Goal: Transaction & Acquisition: Purchase product/service

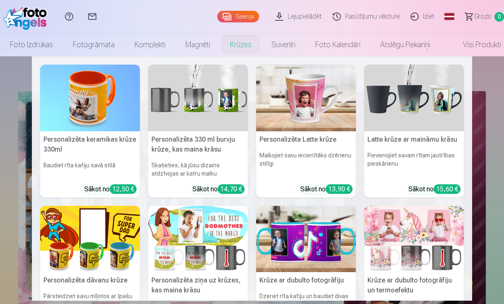
click at [231, 43] on link "Krūzes" at bounding box center [240, 44] width 41 height 23
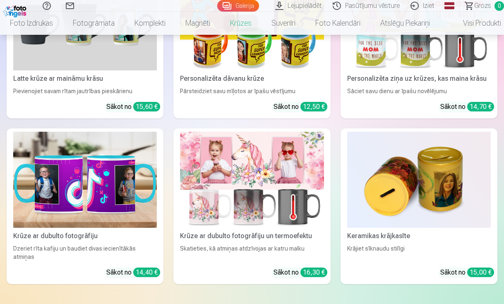
scroll to position [354, 0]
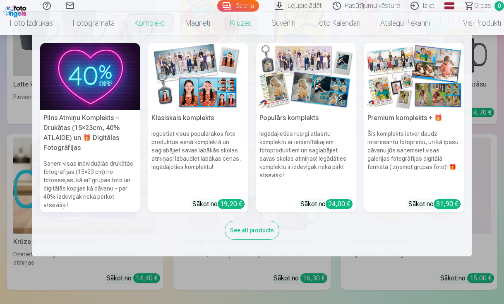
click at [154, 24] on link "Komplekti" at bounding box center [150, 23] width 51 height 23
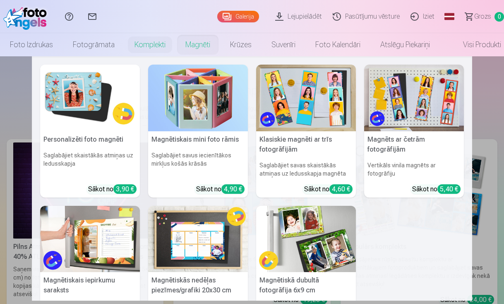
click at [202, 43] on link "Magnēti" at bounding box center [197, 44] width 45 height 23
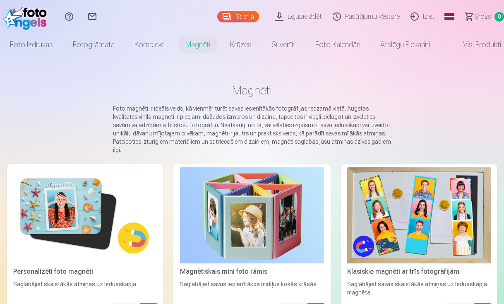
click at [113, 207] on img at bounding box center [85, 215] width 144 height 96
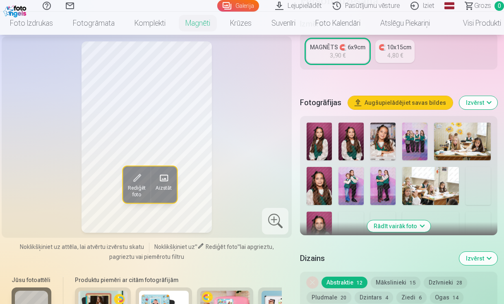
scroll to position [192, 0]
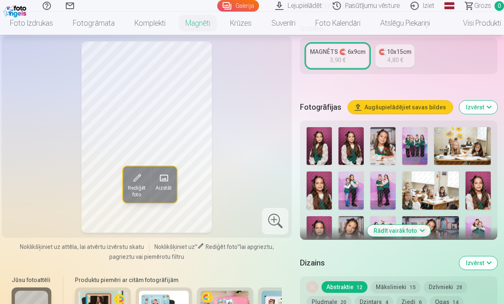
click at [323, 148] on img at bounding box center [319, 146] width 25 height 38
click at [392, 156] on img at bounding box center [382, 146] width 25 height 38
click at [481, 186] on img at bounding box center [478, 190] width 25 height 38
click at [479, 227] on img at bounding box center [478, 235] width 25 height 38
click at [350, 190] on img at bounding box center [351, 190] width 25 height 38
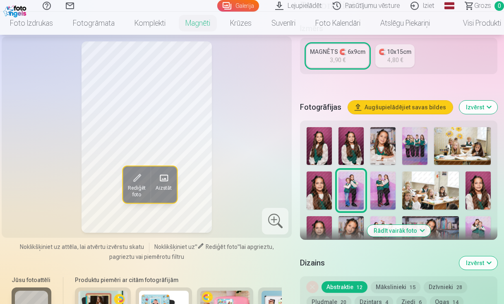
click at [325, 187] on img at bounding box center [319, 190] width 25 height 38
click at [383, 146] on img at bounding box center [382, 146] width 25 height 38
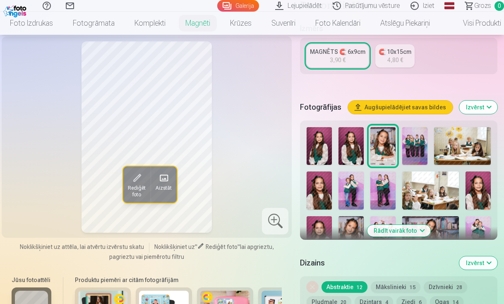
click at [352, 226] on img at bounding box center [351, 235] width 25 height 38
click at [450, 222] on img at bounding box center [430, 235] width 57 height 38
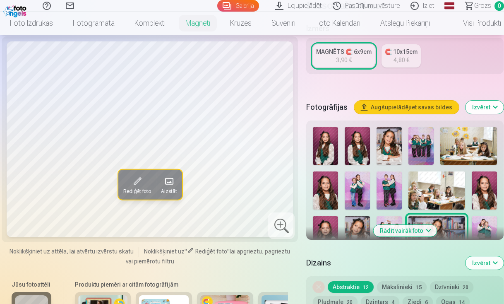
click at [326, 222] on img at bounding box center [325, 235] width 25 height 38
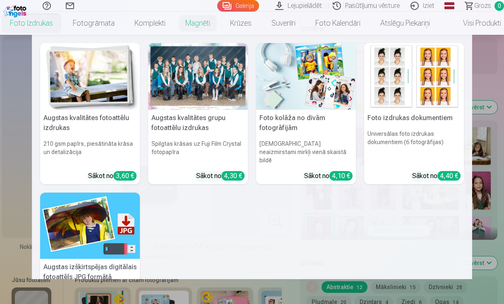
click at [33, 23] on link "Foto izdrukas" at bounding box center [31, 23] width 63 height 23
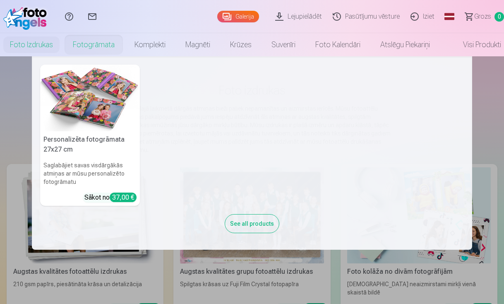
click at [19, 91] on nav "Personalizēta fotogrāmata 27x27 cm Saglabājiet savas visdārgākās atmiņas ar mūs…" at bounding box center [252, 152] width 504 height 193
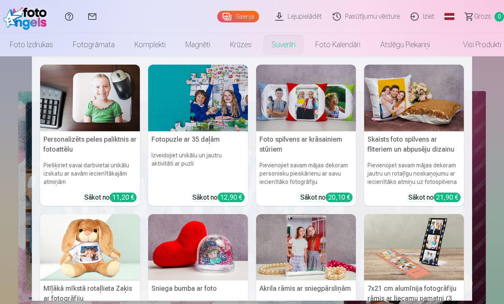
click at [20, 145] on nav "Personalizēts peles paliktnis ar fotoattēlu Piešķiriet savai darbvietai unikālu…" at bounding box center [252, 178] width 504 height 244
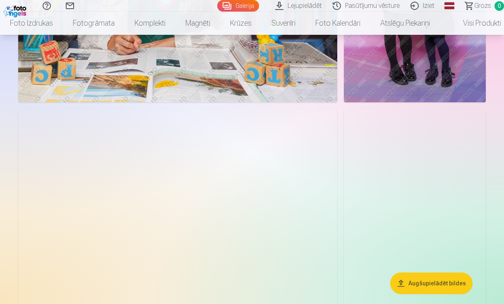
scroll to position [1692, 0]
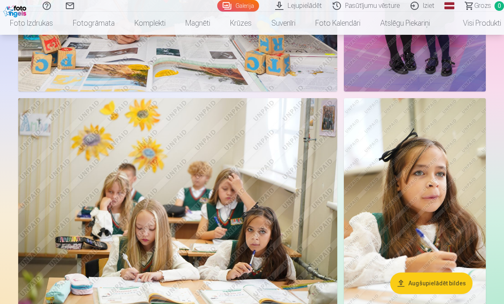
click at [266, 189] on img at bounding box center [177, 204] width 319 height 213
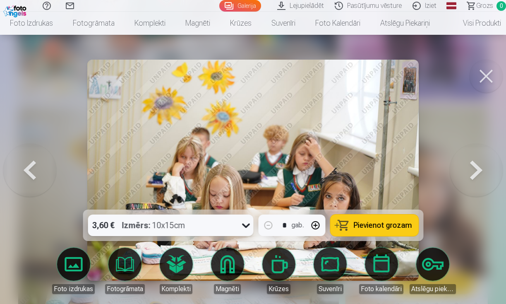
click at [493, 77] on button at bounding box center [486, 76] width 33 height 33
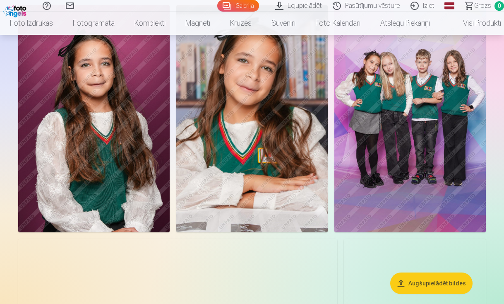
scroll to position [310, 0]
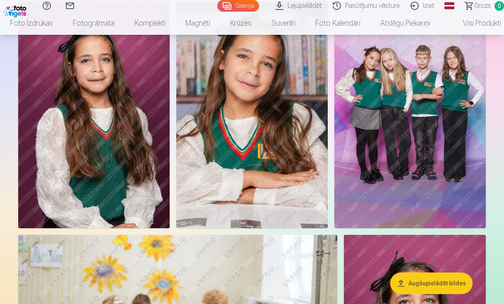
click at [417, 124] on img at bounding box center [409, 114] width 151 height 227
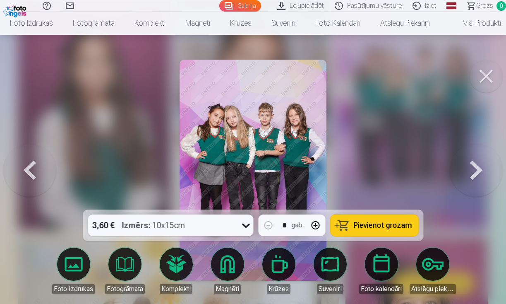
click at [476, 171] on button at bounding box center [476, 170] width 53 height 62
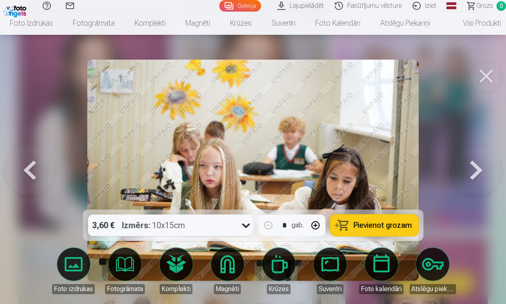
click at [476, 171] on button at bounding box center [476, 170] width 53 height 62
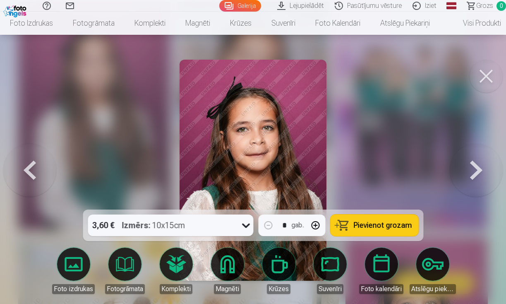
click at [34, 182] on button at bounding box center [29, 170] width 53 height 62
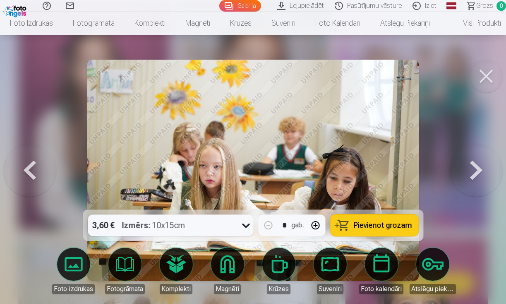
click at [34, 182] on button at bounding box center [29, 170] width 53 height 62
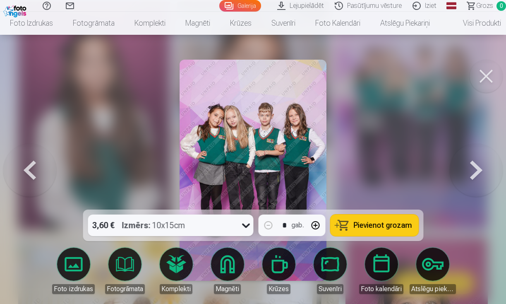
click at [271, 115] on img at bounding box center [253, 170] width 147 height 221
click at [338, 127] on div at bounding box center [253, 152] width 506 height 304
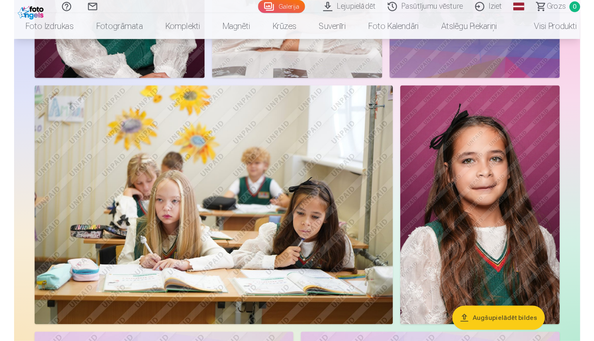
scroll to position [495, 0]
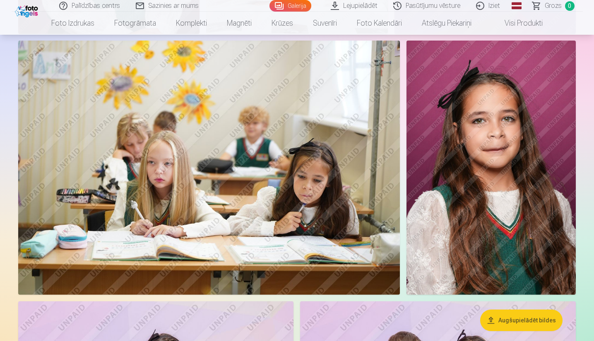
scroll to position [605, 0]
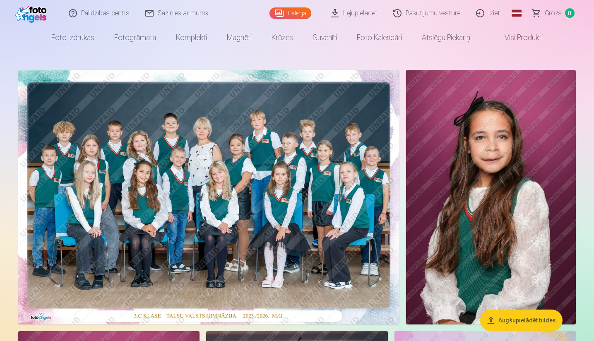
scroll to position [0, 0]
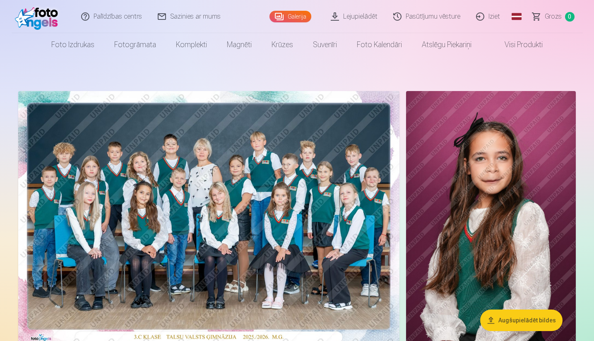
click at [504, 46] on link "Visi produkti" at bounding box center [516, 44] width 71 height 23
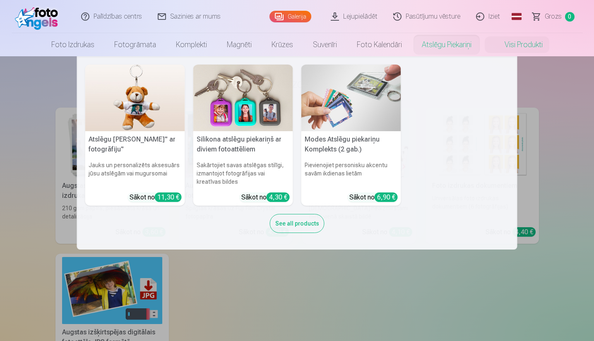
click at [459, 48] on link "Atslēgu piekariņi" at bounding box center [447, 44] width 70 height 23
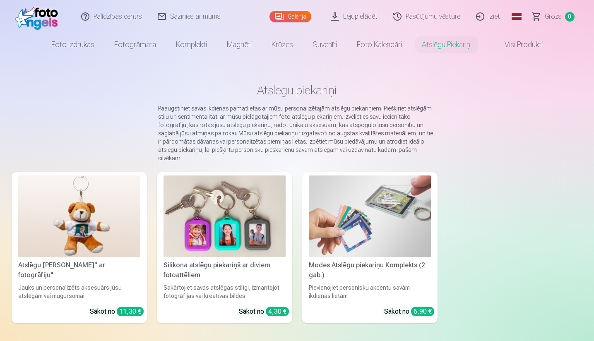
click at [127, 221] on img at bounding box center [79, 216] width 122 height 82
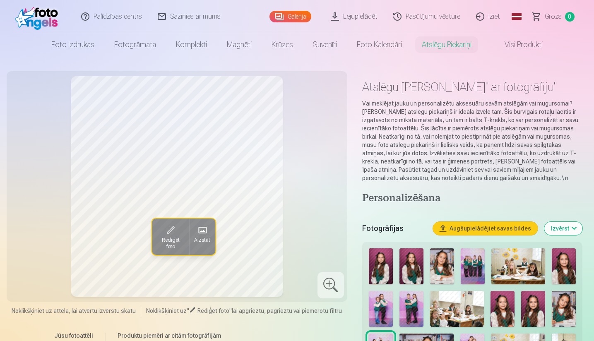
click at [433, 267] on img at bounding box center [442, 266] width 24 height 36
click at [328, 225] on div "Rediģēt foto Aizstāt" at bounding box center [177, 186] width 331 height 221
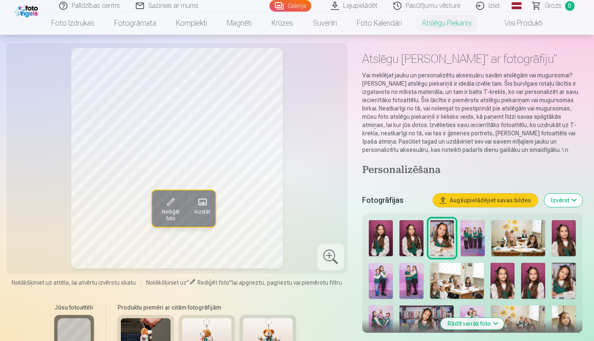
scroll to position [23, 0]
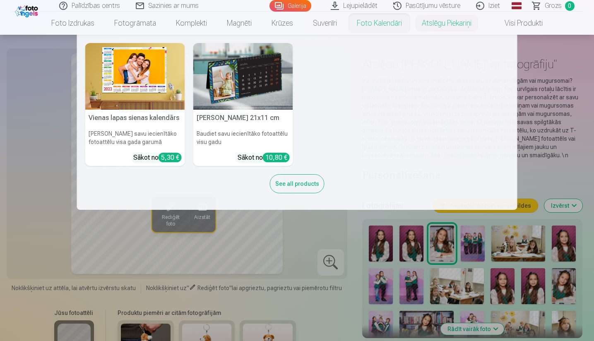
click at [380, 23] on link "Foto kalendāri" at bounding box center [379, 23] width 65 height 23
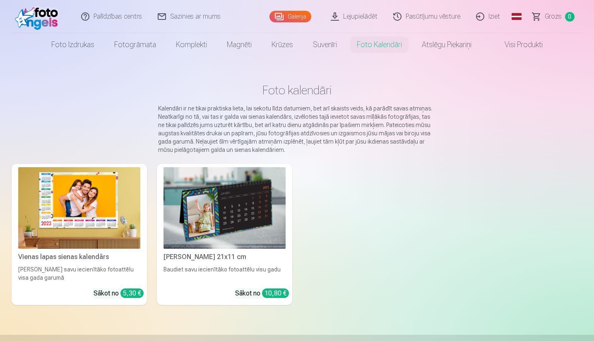
click at [231, 207] on img at bounding box center [224, 208] width 122 height 82
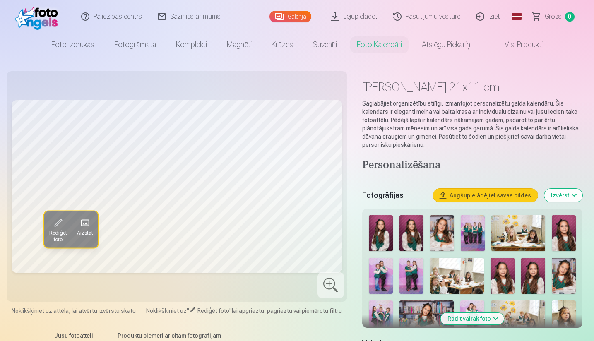
click at [374, 229] on img at bounding box center [381, 233] width 24 height 36
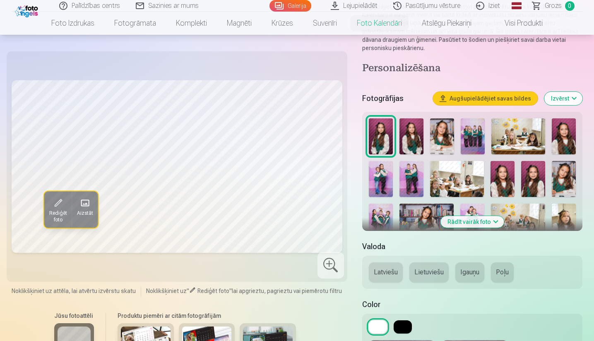
scroll to position [112, 0]
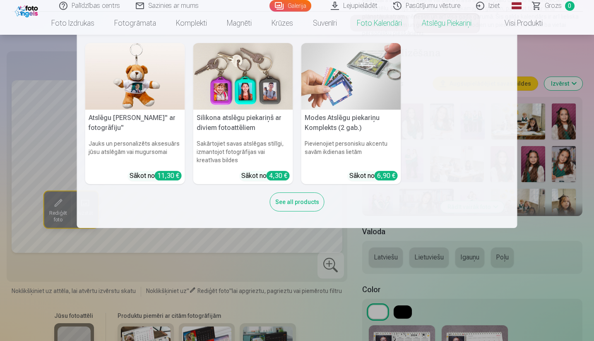
click at [457, 22] on link "Atslēgu piekariņi" at bounding box center [447, 23] width 70 height 23
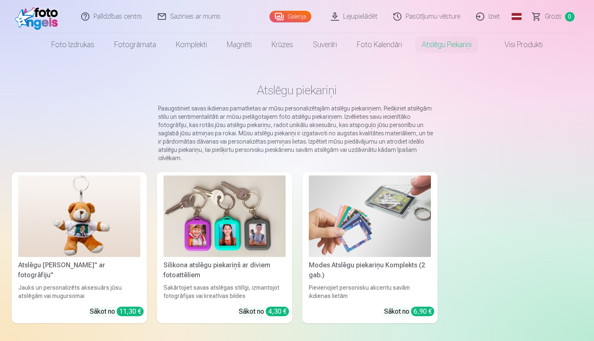
click at [360, 216] on img at bounding box center [370, 216] width 122 height 82
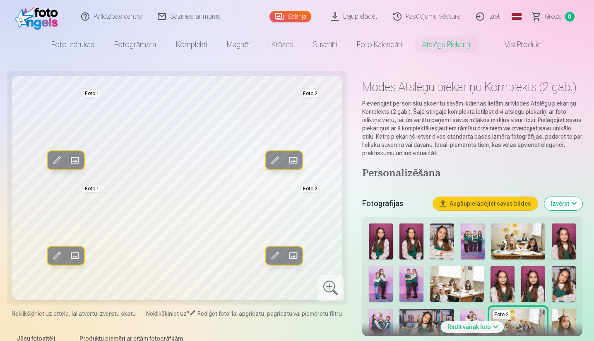
click at [425, 293] on div "Foto 2 Foto 1" at bounding box center [472, 304] width 214 height 168
click at [504, 303] on img at bounding box center [518, 327] width 54 height 36
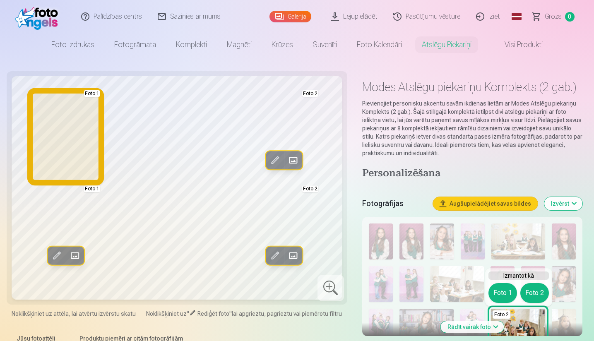
click at [502, 289] on button "Foto 1" at bounding box center [502, 293] width 29 height 20
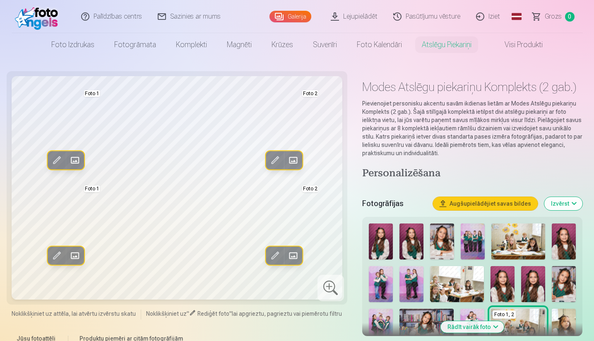
click at [418, 275] on img at bounding box center [411, 284] width 24 height 36
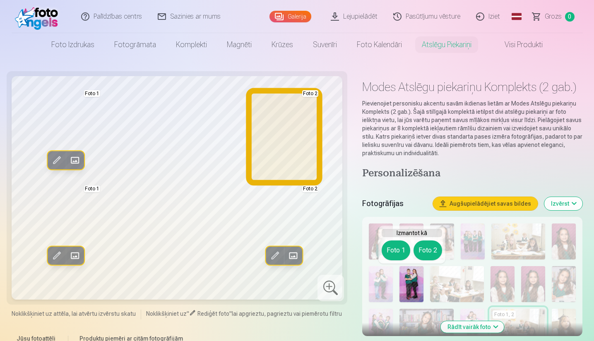
click at [431, 254] on button "Foto 2" at bounding box center [427, 250] width 29 height 20
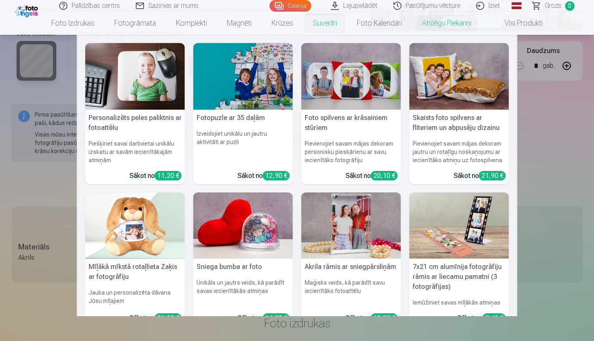
scroll to position [307, 0]
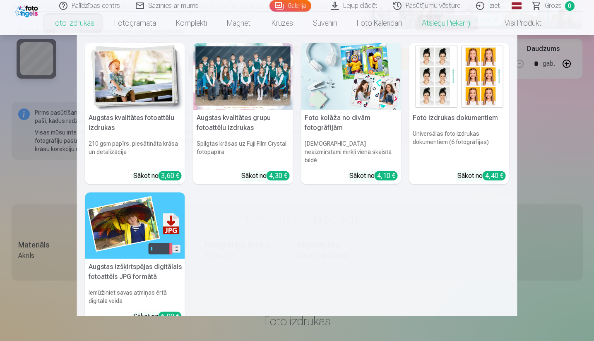
click at [74, 23] on link "Foto izdrukas" at bounding box center [72, 23] width 63 height 23
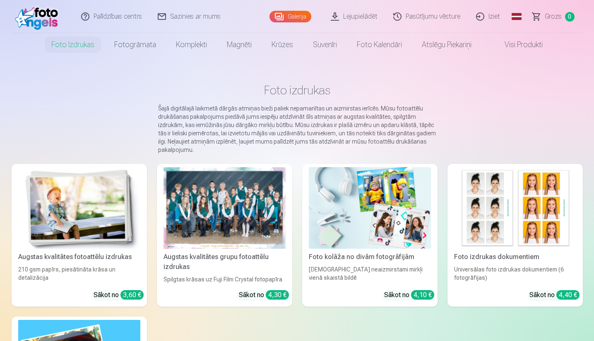
click at [497, 235] on img at bounding box center [515, 208] width 122 height 82
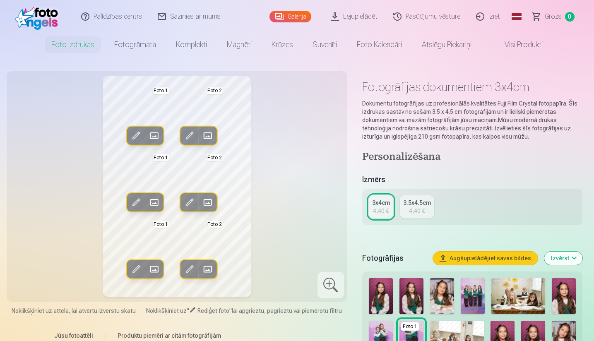
click at [406, 296] on img at bounding box center [411, 296] width 24 height 36
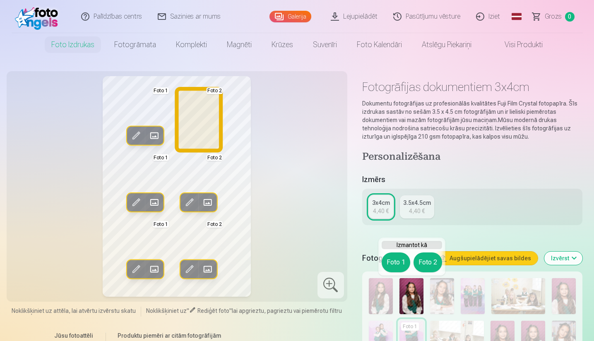
click at [437, 262] on button "Foto 2" at bounding box center [427, 262] width 29 height 20
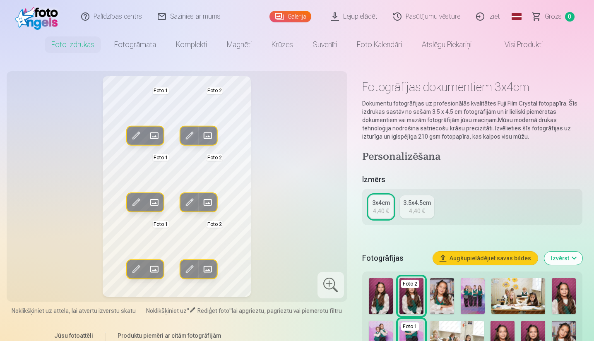
click at [435, 299] on img at bounding box center [442, 296] width 24 height 36
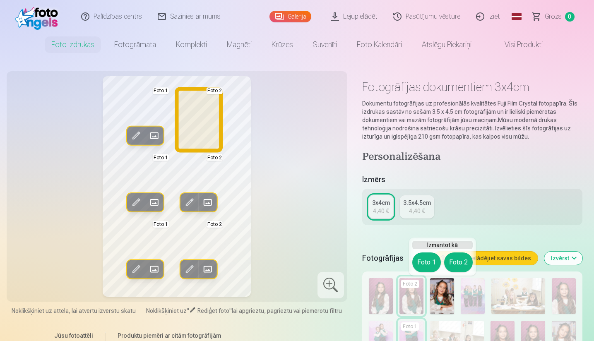
click at [464, 257] on button "Foto 2" at bounding box center [458, 262] width 29 height 20
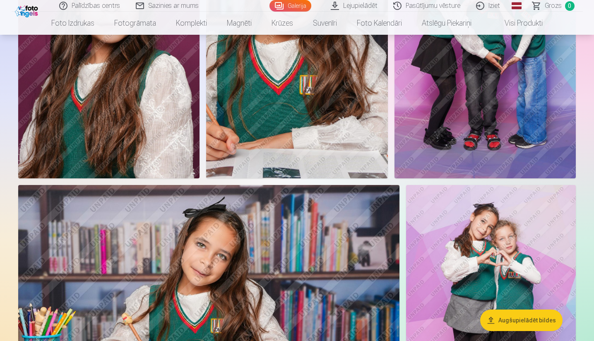
scroll to position [1653, 0]
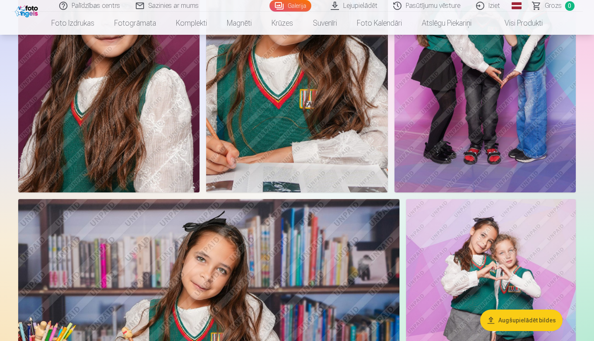
click at [473, 264] on img at bounding box center [491, 326] width 170 height 255
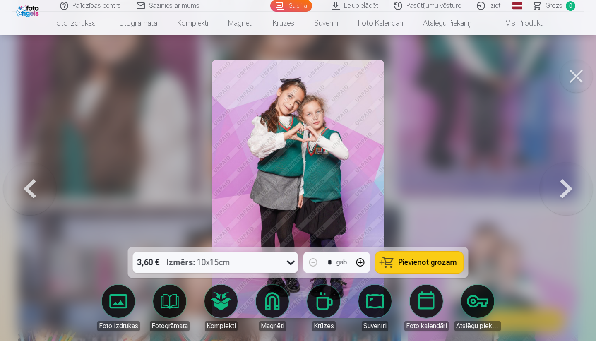
click at [504, 76] on button at bounding box center [576, 76] width 33 height 33
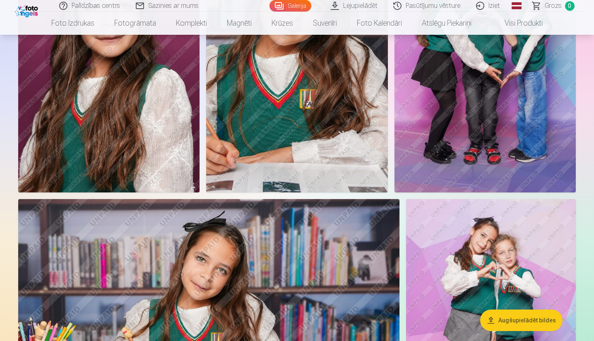
drag, startPoint x: 593, startPoint y: 113, endPoint x: 594, endPoint y: 107, distance: 5.9
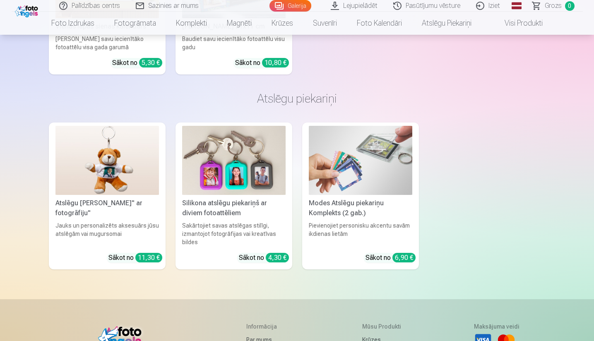
scroll to position [5148, 0]
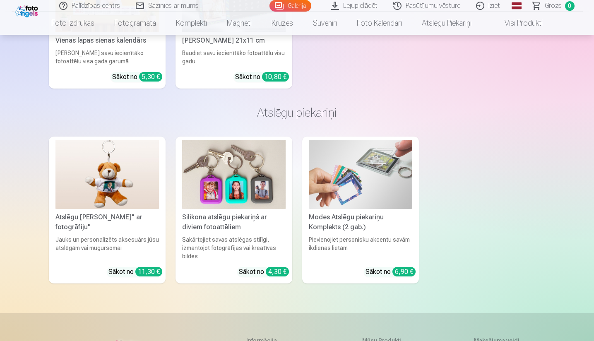
drag, startPoint x: 594, startPoint y: 144, endPoint x: 596, endPoint y: 332, distance: 187.1
drag, startPoint x: 594, startPoint y: 317, endPoint x: 596, endPoint y: 305, distance: 11.4
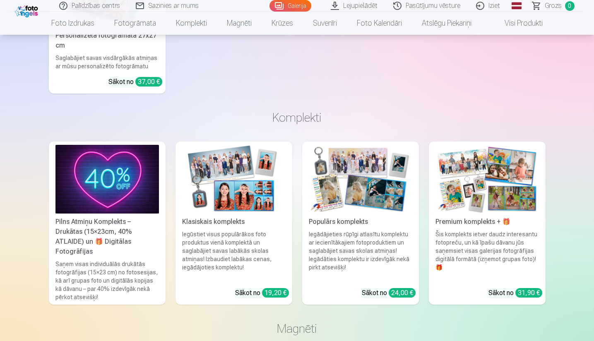
scroll to position [3474, 0]
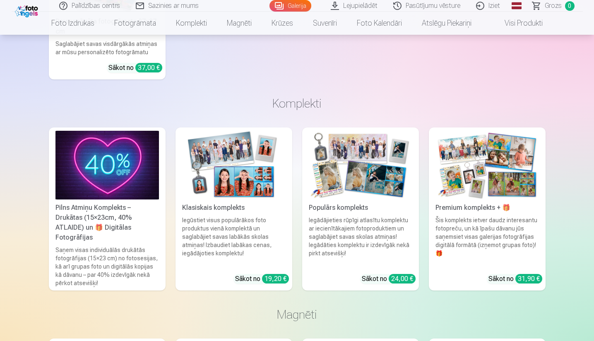
click at [345, 185] on img at bounding box center [360, 165] width 103 height 69
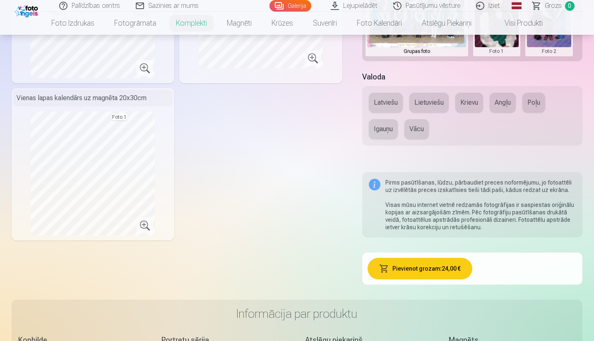
scroll to position [316, 0]
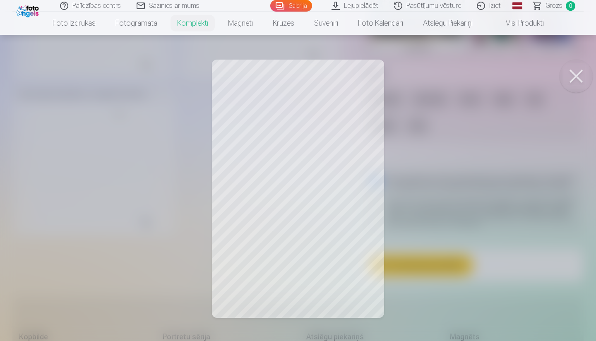
click at [504, 71] on button at bounding box center [576, 76] width 33 height 33
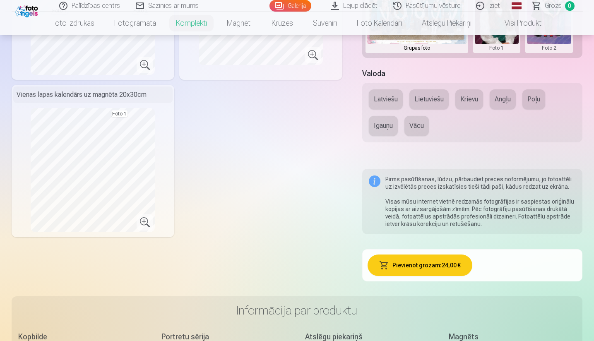
click at [383, 128] on button "Igauņu" at bounding box center [383, 126] width 29 height 20
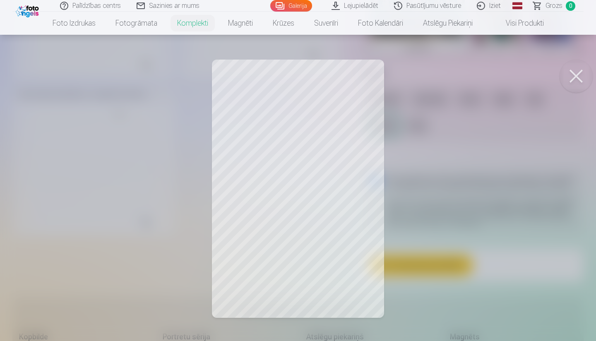
click at [504, 79] on button at bounding box center [576, 76] width 33 height 33
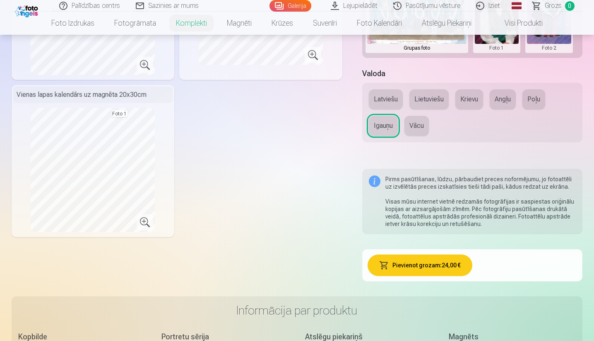
click at [384, 99] on button "Latviešu" at bounding box center [386, 99] width 34 height 20
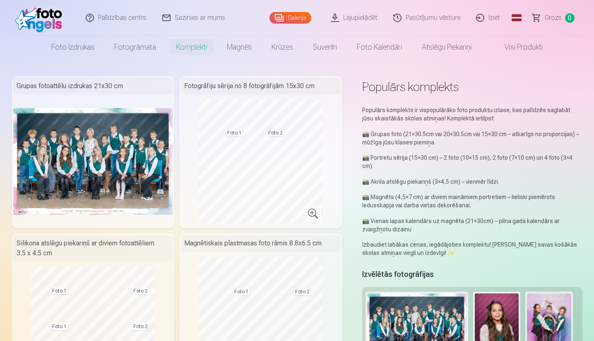
scroll to position [0, 0]
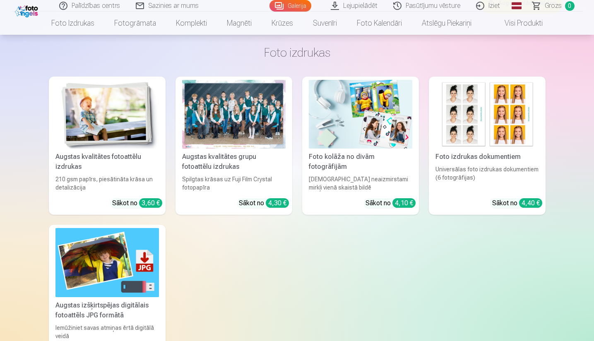
scroll to position [3003, 0]
click at [240, 119] on div at bounding box center [233, 114] width 103 height 69
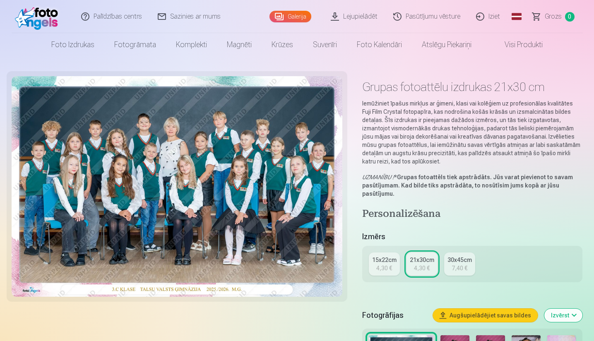
click at [382, 259] on div "15x22cm" at bounding box center [384, 260] width 24 height 8
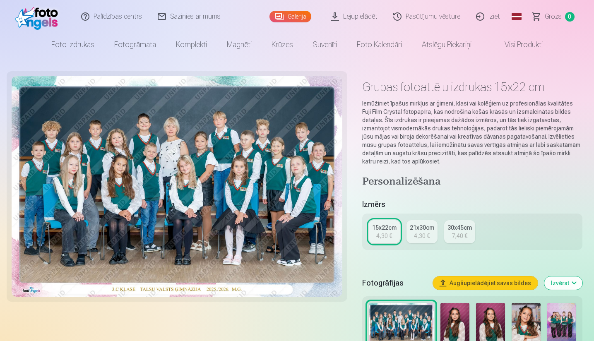
click at [457, 234] on div "7,40 €" at bounding box center [460, 236] width 16 height 8
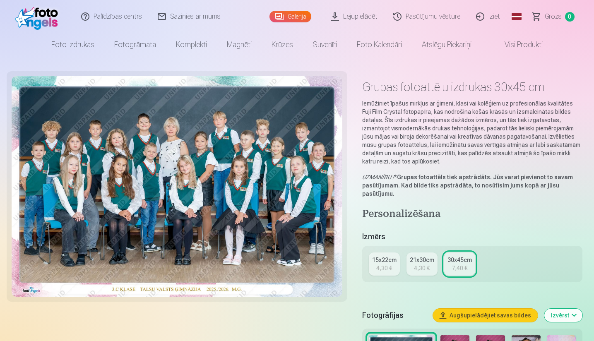
click at [411, 253] on link "21x30cm 4,30 €" at bounding box center [421, 263] width 31 height 23
click at [392, 260] on div "15x22cm" at bounding box center [384, 260] width 24 height 8
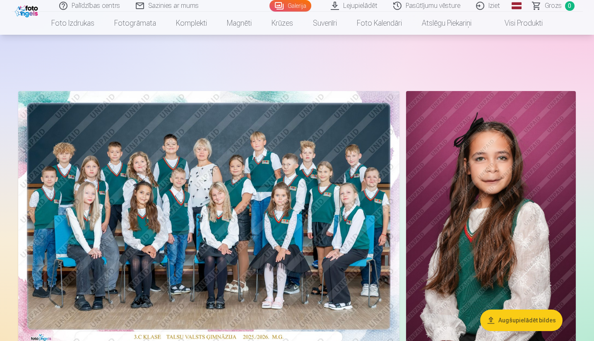
scroll to position [2989, 0]
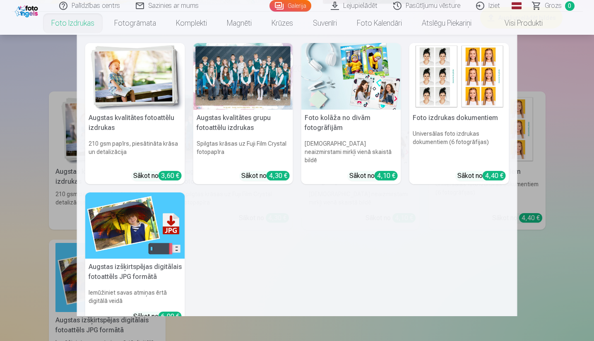
click at [47, 82] on nav "Augstas kvalitātes fotoattēlu izdrukas 210 gsm papīrs, piesātināta krāsa un det…" at bounding box center [297, 175] width 594 height 281
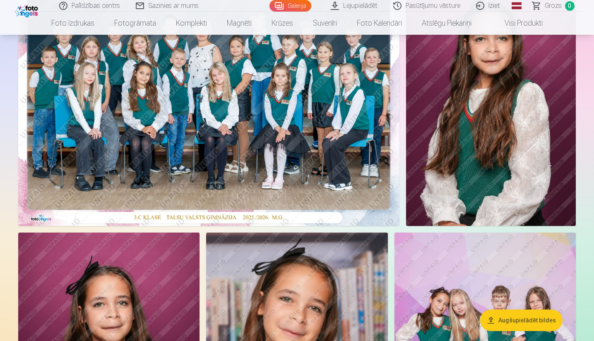
scroll to position [0, 0]
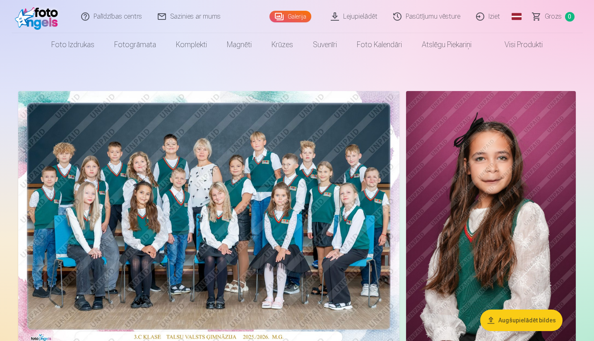
click at [370, 235] on img at bounding box center [208, 218] width 381 height 255
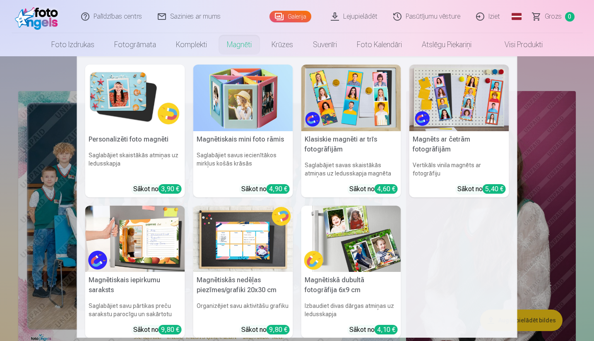
click at [247, 47] on link "Magnēti" at bounding box center [239, 44] width 45 height 23
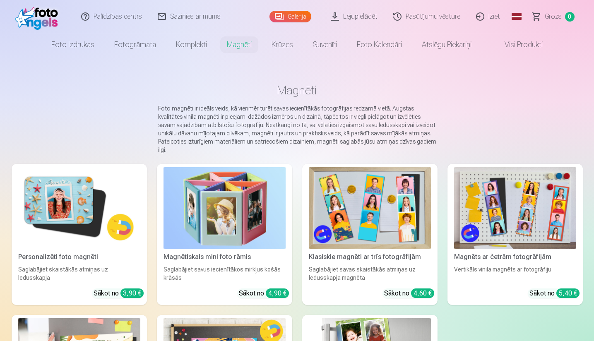
drag, startPoint x: 412, startPoint y: 235, endPoint x: 395, endPoint y: 235, distance: 17.0
click at [411, 235] on img at bounding box center [370, 208] width 122 height 82
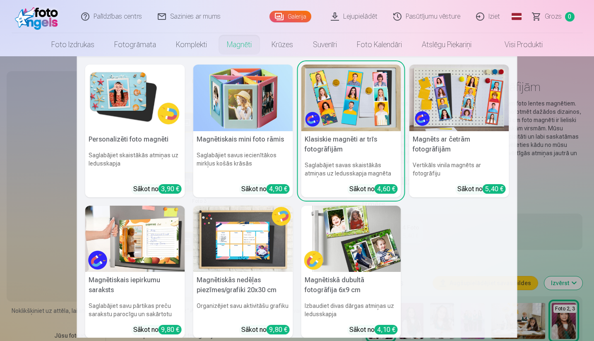
click at [238, 41] on link "Magnēti" at bounding box center [239, 44] width 45 height 23
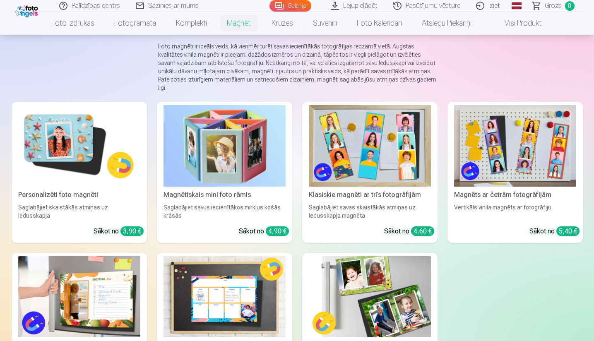
scroll to position [63, 0]
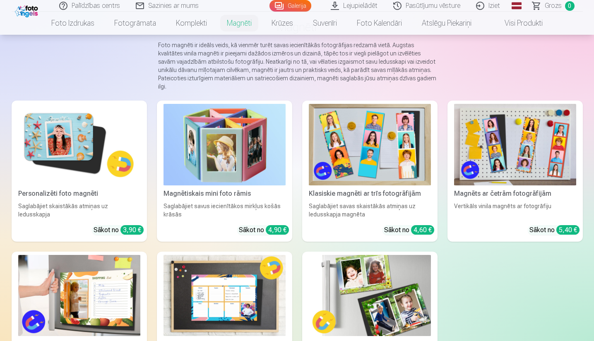
click at [102, 139] on img at bounding box center [79, 145] width 122 height 82
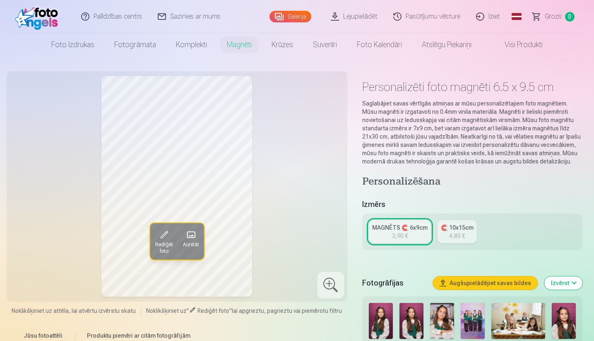
click at [439, 303] on img at bounding box center [442, 321] width 24 height 36
click at [407, 303] on img at bounding box center [411, 321] width 24 height 36
click at [382, 303] on img at bounding box center [381, 321] width 24 height 36
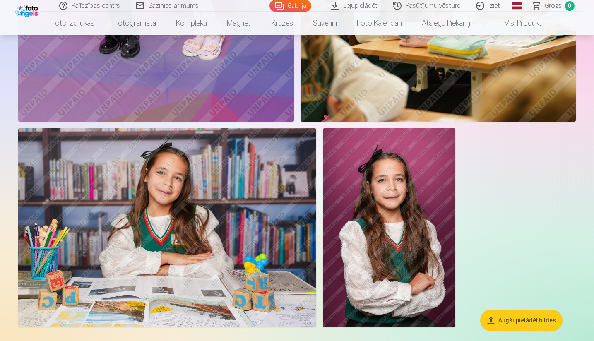
scroll to position [2672, 0]
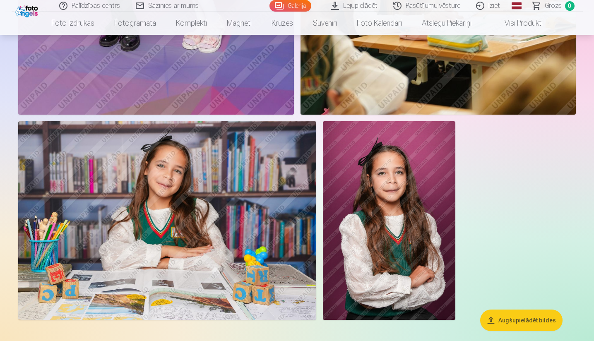
click at [269, 234] on img at bounding box center [167, 220] width 298 height 199
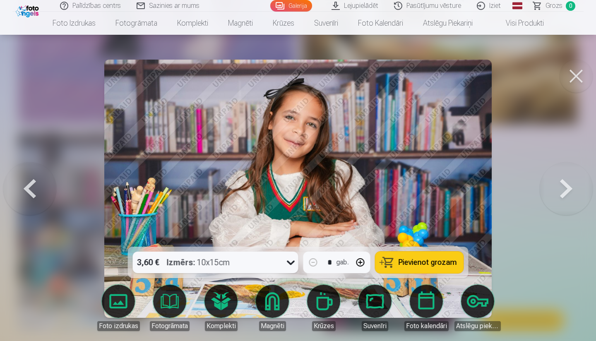
click at [504, 82] on button at bounding box center [576, 76] width 33 height 33
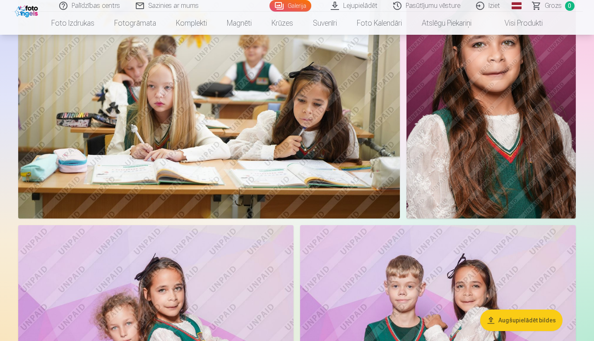
scroll to position [663, 0]
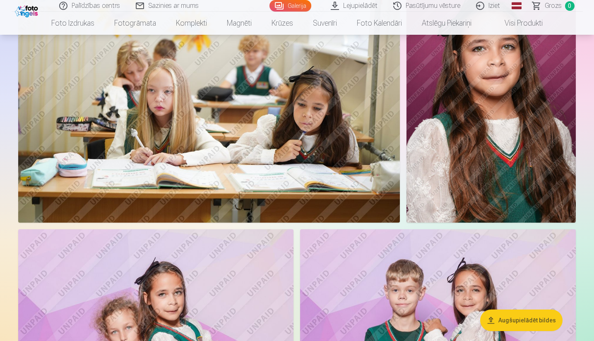
click at [349, 8] on link "Lejupielādēt" at bounding box center [354, 6] width 62 height 12
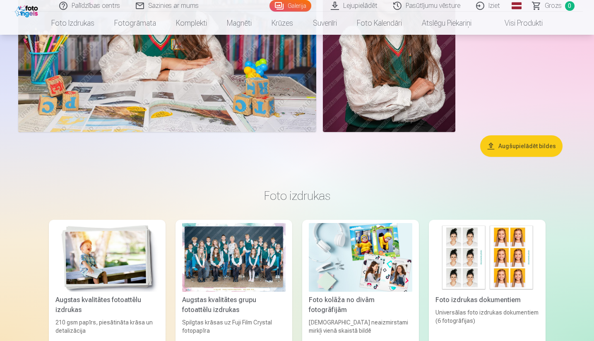
scroll to position [2864, 0]
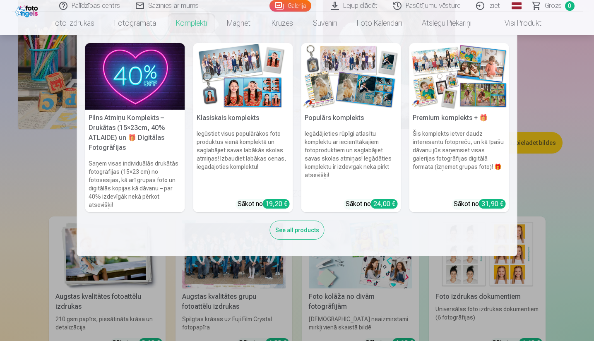
click at [348, 115] on h5 "Populārs komplekts" at bounding box center [351, 118] width 100 height 17
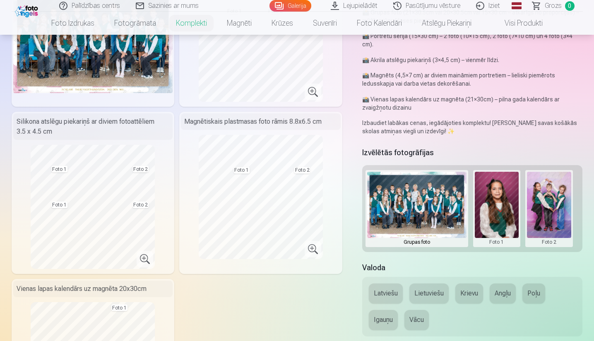
scroll to position [125, 0]
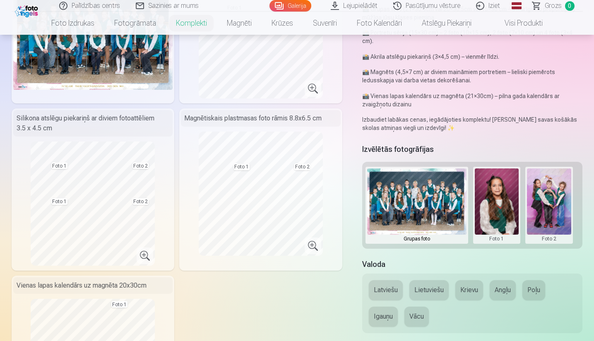
click at [504, 195] on button at bounding box center [549, 205] width 44 height 74
click at [504, 141] on div at bounding box center [297, 170] width 594 height 341
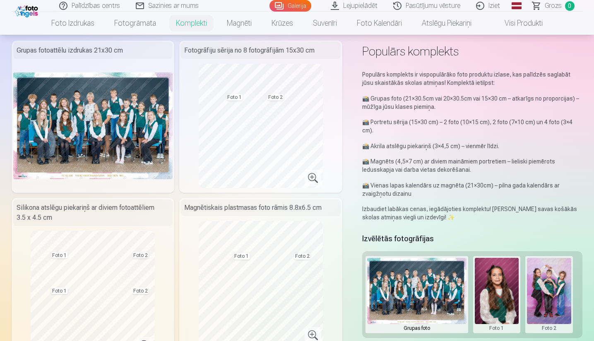
scroll to position [35, 0]
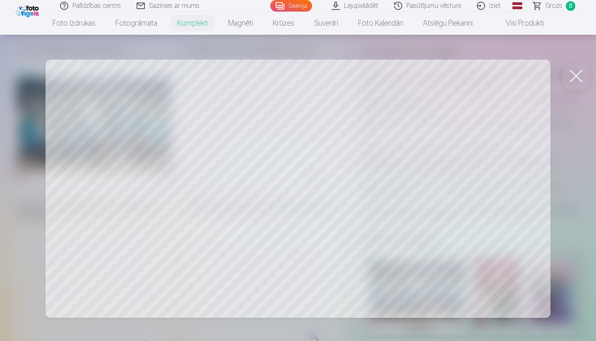
click at [175, 139] on div at bounding box center [298, 170] width 596 height 341
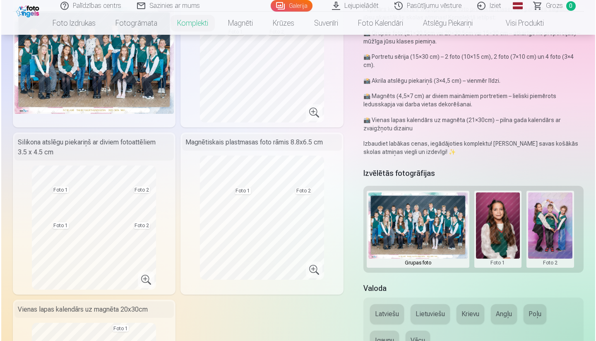
scroll to position [104, 0]
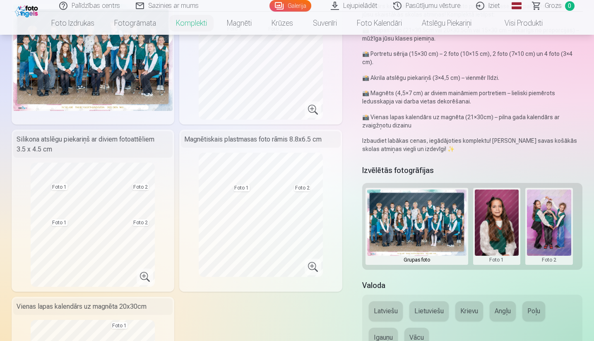
click at [504, 216] on button at bounding box center [549, 227] width 44 height 74
click at [504, 227] on button "Nomainiet foto" at bounding box center [548, 226] width 67 height 23
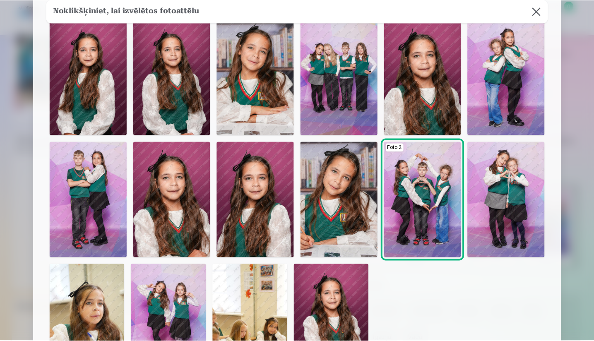
scroll to position [44, 0]
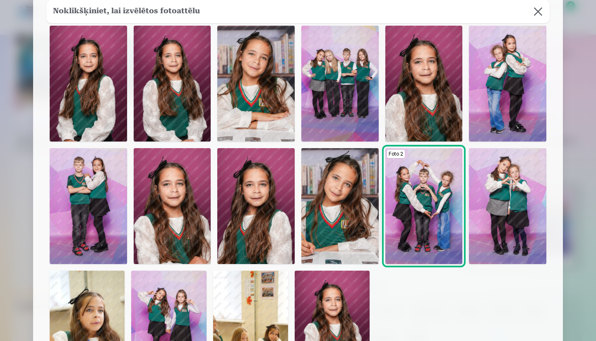
click at [342, 89] on img at bounding box center [339, 84] width 77 height 116
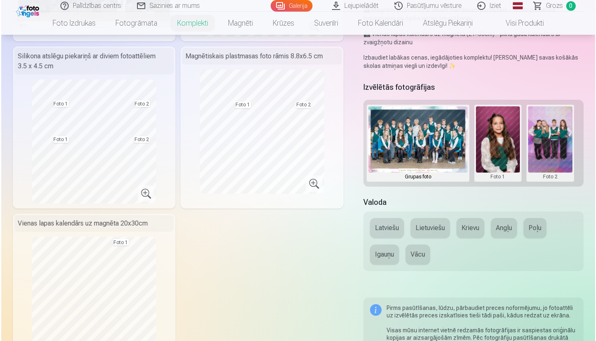
scroll to position [183, 0]
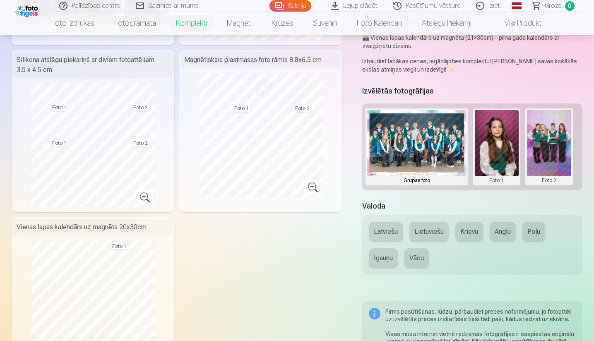
click at [497, 161] on button at bounding box center [497, 147] width 44 height 74
click at [497, 150] on button "Nomainiet foto" at bounding box center [496, 146] width 67 height 23
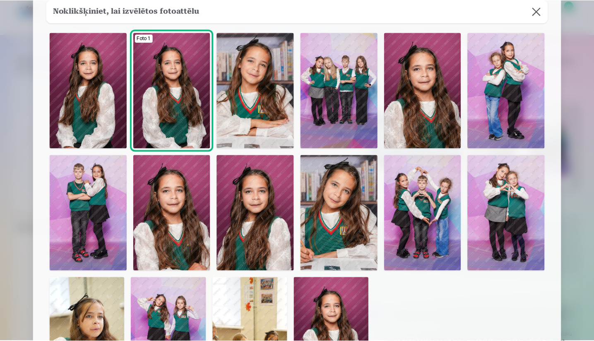
scroll to position [33, 0]
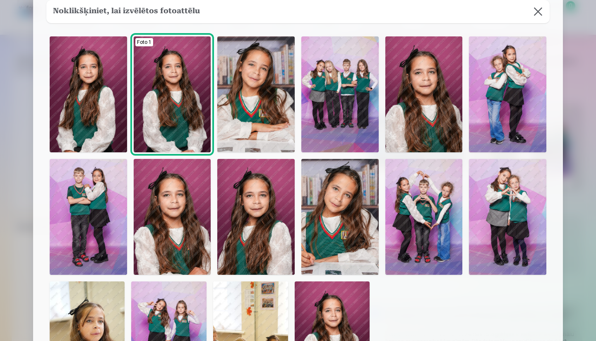
click at [504, 12] on button at bounding box center [537, 11] width 23 height 23
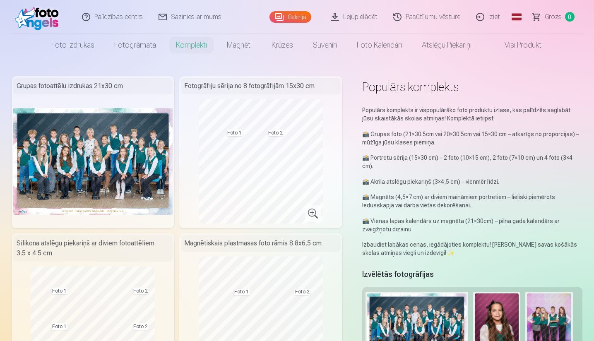
scroll to position [0, 0]
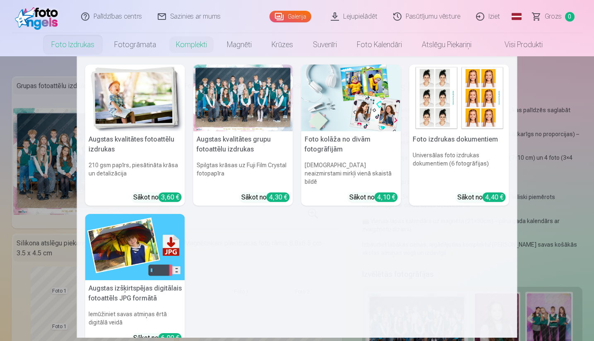
click at [65, 43] on link "Foto izdrukas" at bounding box center [72, 44] width 63 height 23
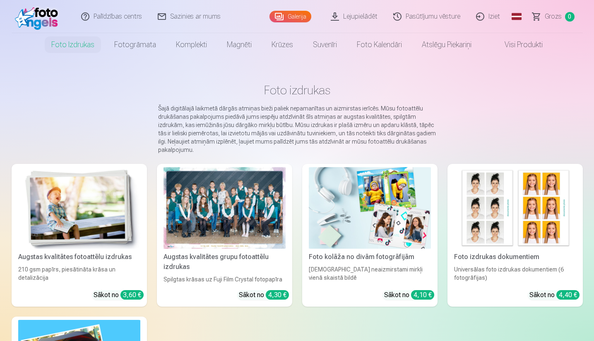
click at [301, 14] on link "Galerija" at bounding box center [290, 17] width 42 height 12
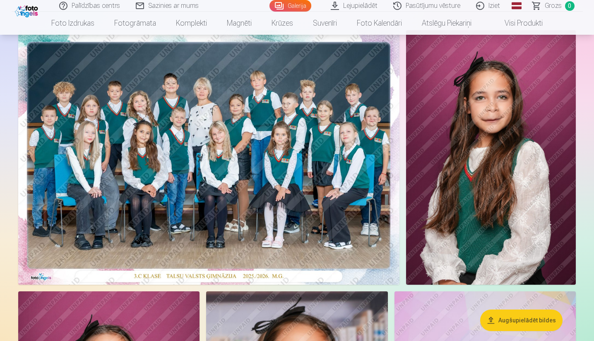
scroll to position [62, 0]
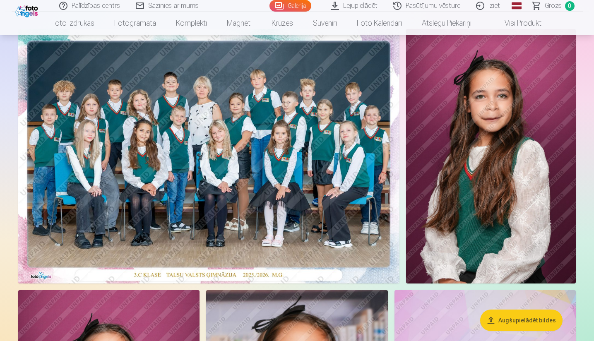
click at [275, 191] on img at bounding box center [208, 156] width 381 height 255
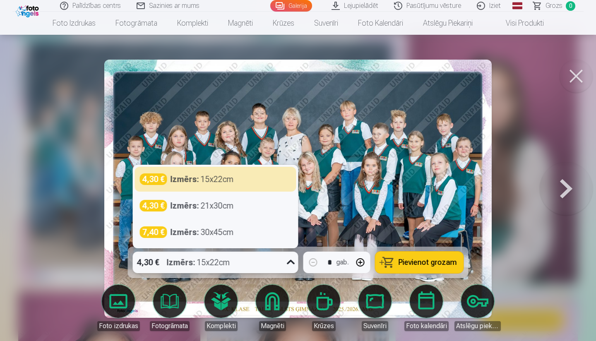
click at [287, 262] on icon at bounding box center [290, 262] width 13 height 13
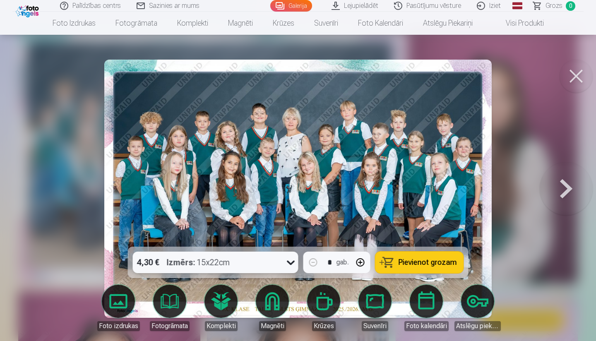
click at [297, 264] on icon at bounding box center [290, 262] width 13 height 13
click at [405, 263] on span "Pievienot grozam" at bounding box center [428, 262] width 58 height 7
click at [504, 191] on button at bounding box center [566, 188] width 53 height 99
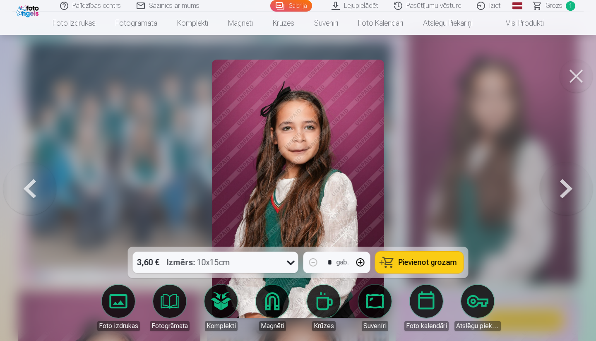
click at [504, 191] on button at bounding box center [566, 188] width 53 height 99
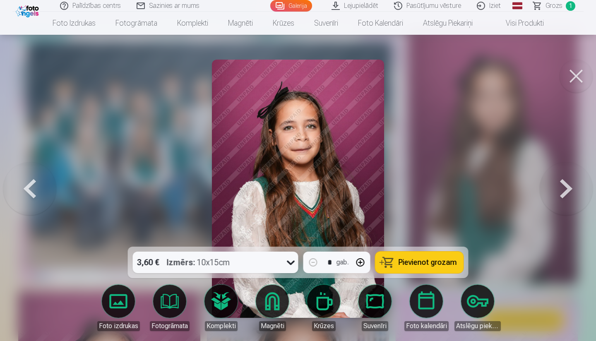
click at [504, 191] on button at bounding box center [566, 188] width 53 height 99
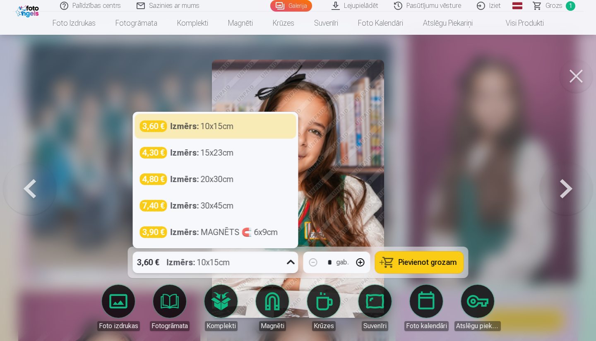
click at [278, 260] on div "3,60 € Izmērs : 10x15cm" at bounding box center [208, 263] width 150 height 22
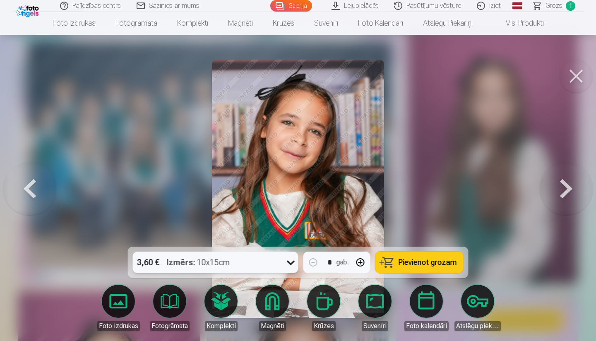
click at [278, 260] on div "3,60 € Izmērs : 10x15cm" at bounding box center [208, 263] width 150 height 22
click at [436, 264] on span "Pievienot grozam" at bounding box center [428, 262] width 58 height 7
click at [29, 192] on button at bounding box center [29, 188] width 53 height 99
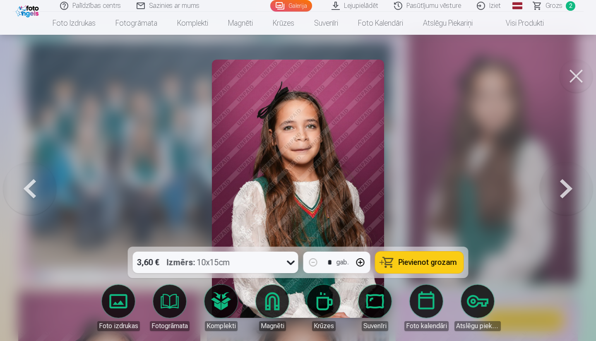
click at [29, 192] on button at bounding box center [29, 188] width 53 height 99
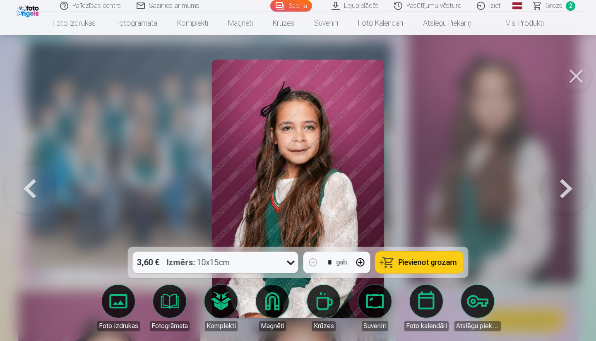
click at [29, 192] on button at bounding box center [29, 188] width 53 height 99
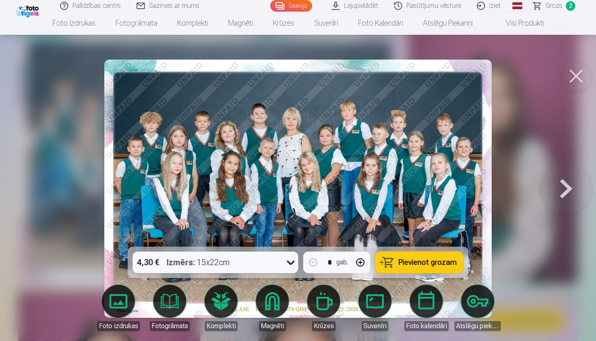
click at [504, 186] on button at bounding box center [566, 188] width 53 height 99
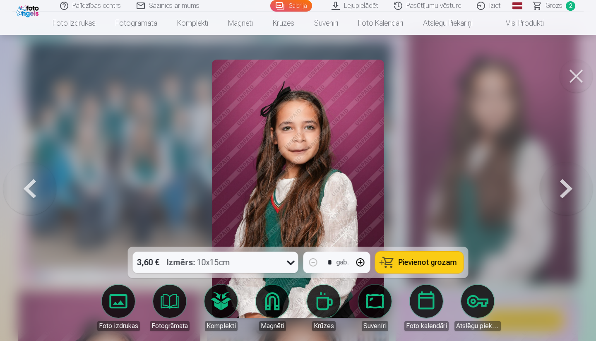
click at [504, 185] on button at bounding box center [566, 188] width 53 height 99
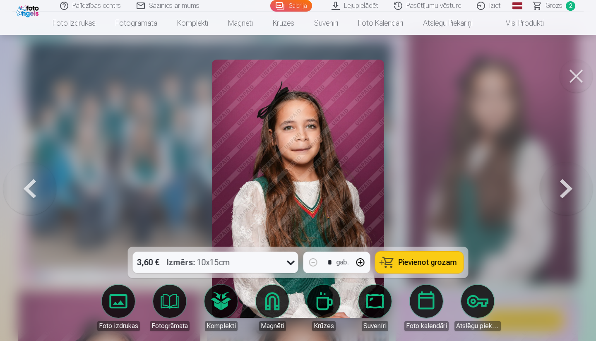
click at [27, 186] on button at bounding box center [29, 188] width 53 height 99
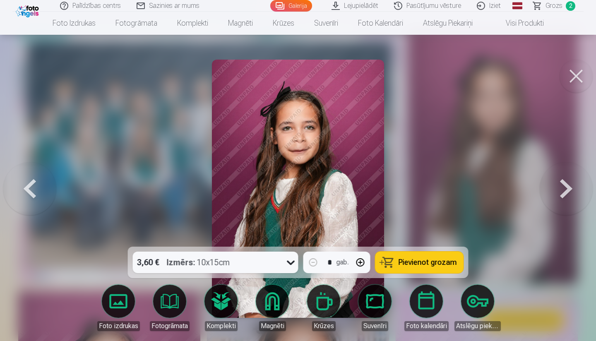
click at [504, 185] on button at bounding box center [566, 188] width 53 height 99
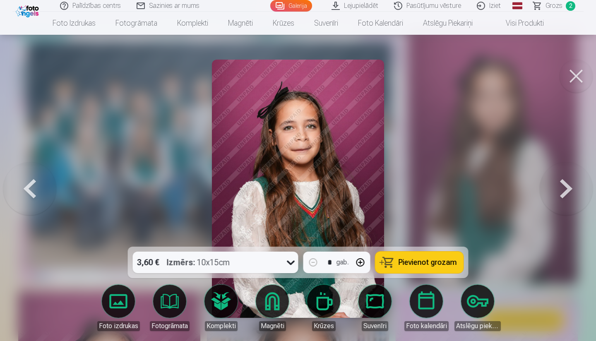
click at [504, 185] on button at bounding box center [566, 188] width 53 height 99
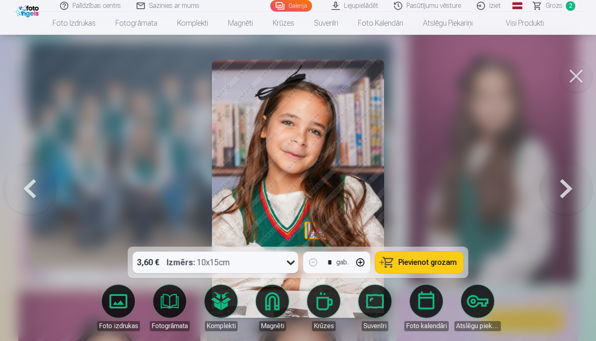
click at [504, 185] on button at bounding box center [566, 188] width 53 height 99
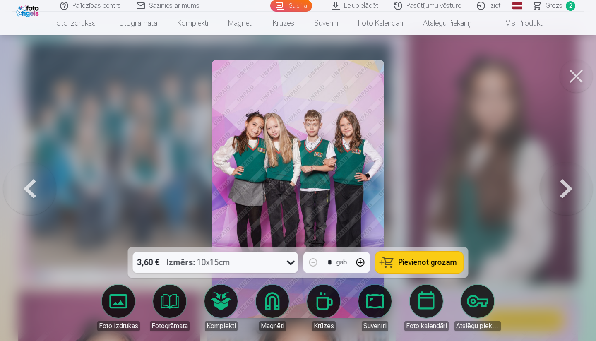
click at [504, 188] on button at bounding box center [566, 188] width 53 height 99
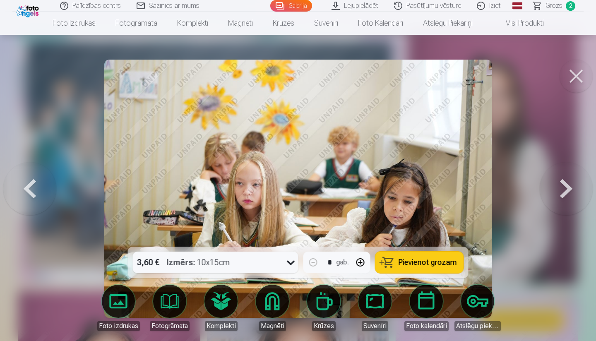
click at [504, 188] on button at bounding box center [566, 188] width 53 height 99
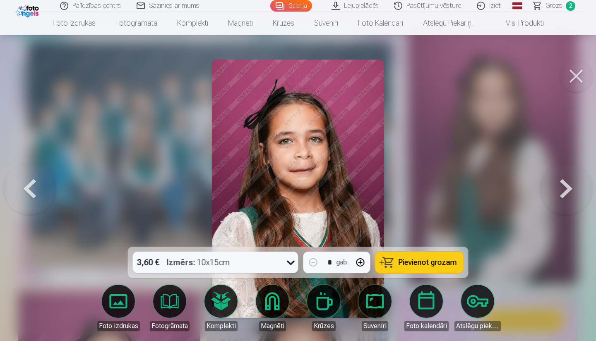
click at [504, 188] on button at bounding box center [566, 188] width 53 height 99
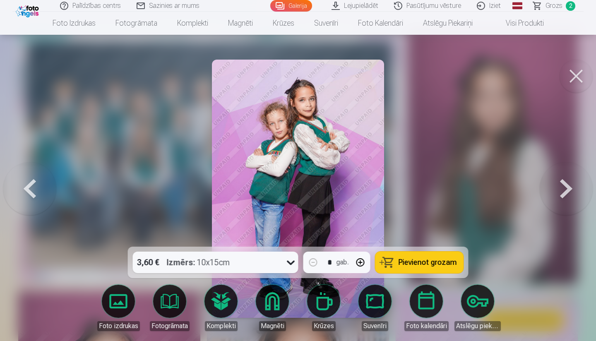
click at [504, 188] on button at bounding box center [566, 188] width 53 height 99
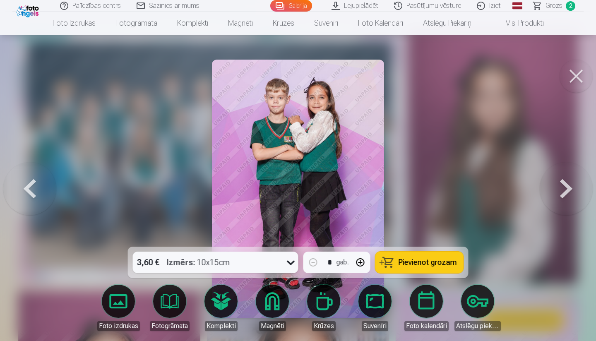
click at [504, 189] on button at bounding box center [566, 188] width 53 height 99
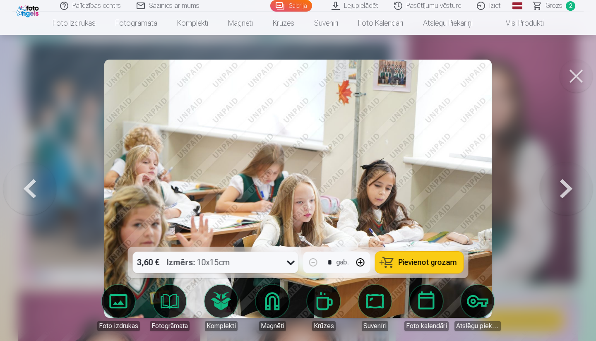
click at [504, 189] on button at bounding box center [566, 188] width 53 height 99
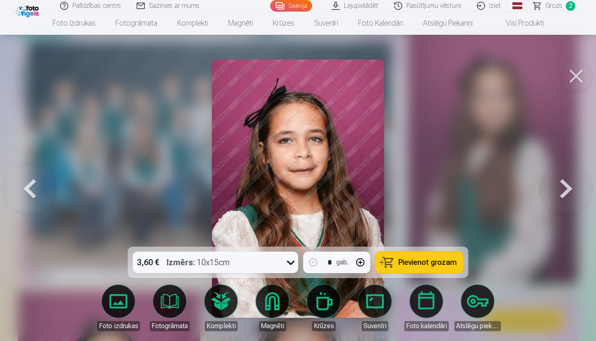
click at [504, 189] on button at bounding box center [566, 188] width 53 height 99
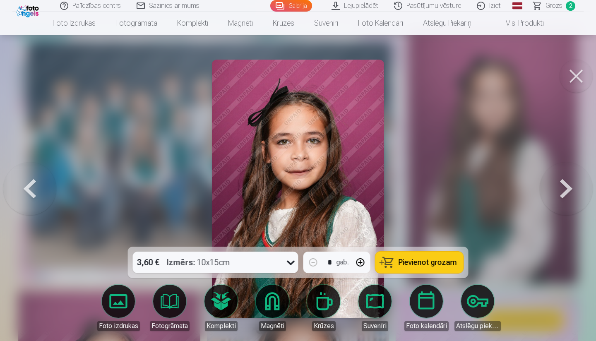
click at [504, 189] on button at bounding box center [566, 188] width 53 height 99
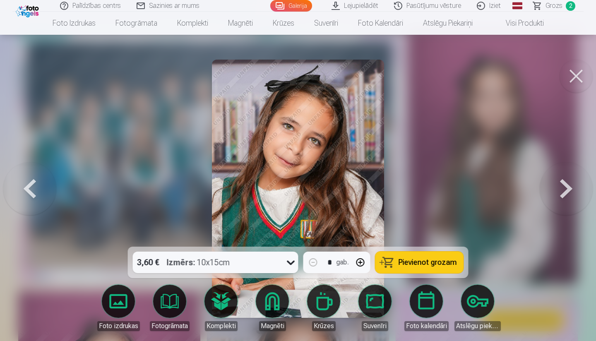
click at [504, 189] on button at bounding box center [566, 188] width 53 height 99
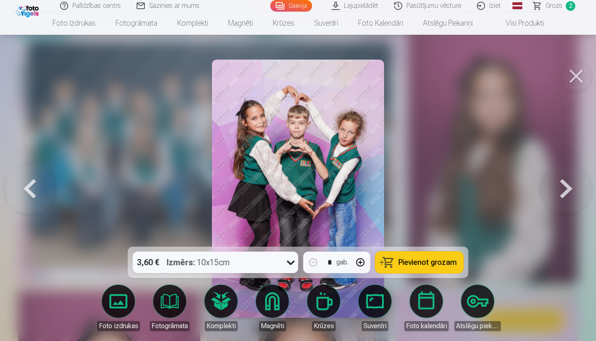
click at [36, 190] on button at bounding box center [29, 188] width 53 height 99
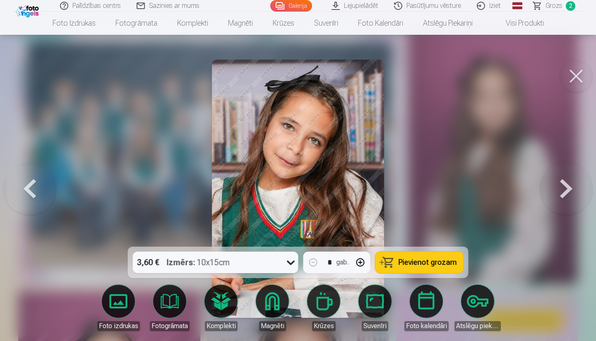
click at [290, 262] on icon at bounding box center [290, 262] width 13 height 13
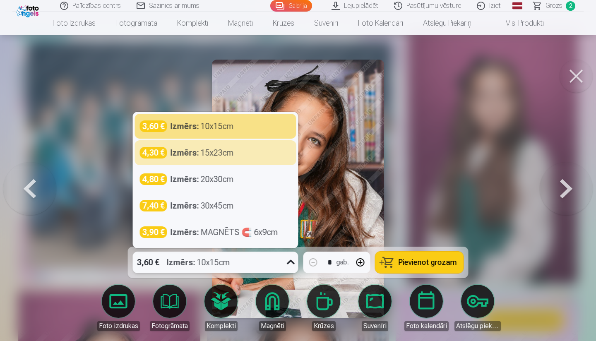
click at [346, 259] on div "gab." at bounding box center [342, 262] width 12 height 10
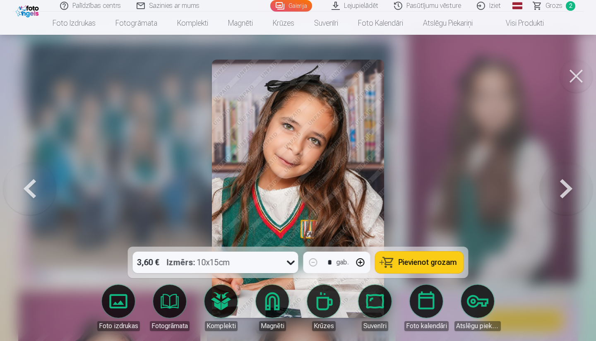
click at [362, 261] on button "button" at bounding box center [361, 262] width 20 height 20
click at [423, 259] on span "Pievienot grozam" at bounding box center [428, 262] width 58 height 7
type input "*"
click at [504, 190] on button at bounding box center [566, 188] width 53 height 99
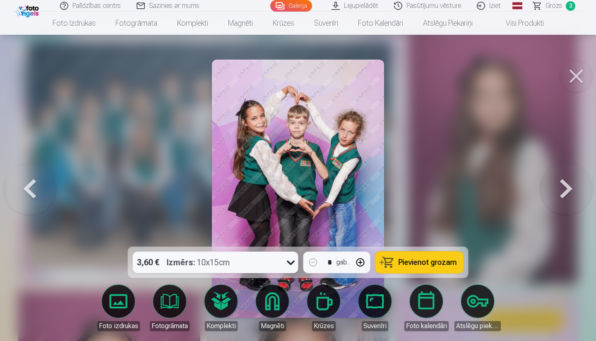
click at [504, 190] on button at bounding box center [566, 188] width 53 height 99
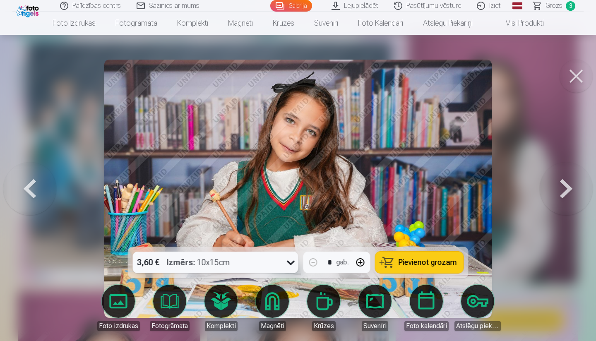
click at [504, 190] on button at bounding box center [566, 188] width 53 height 99
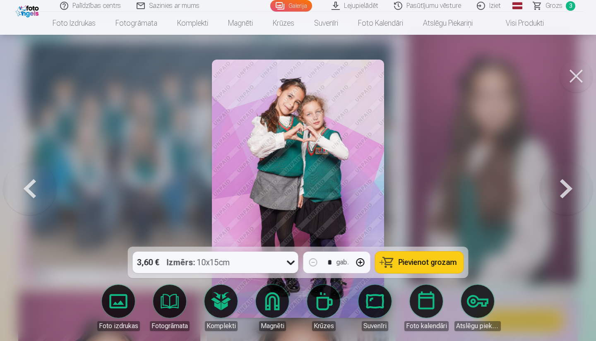
click at [443, 265] on span "Pievienot grozam" at bounding box center [428, 262] width 58 height 7
click at [504, 189] on button at bounding box center [566, 188] width 53 height 99
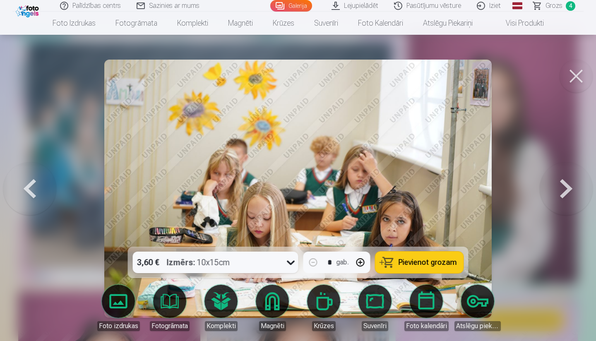
click at [504, 190] on button at bounding box center [566, 188] width 53 height 99
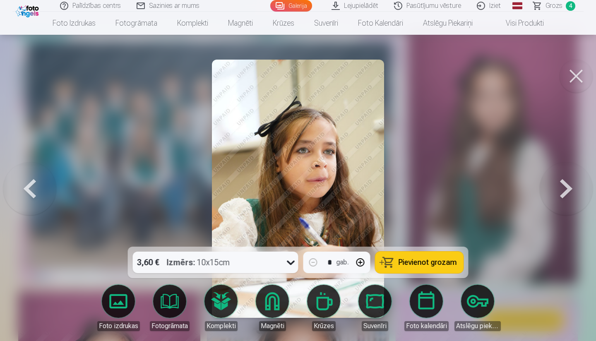
click at [504, 190] on button at bounding box center [566, 188] width 53 height 99
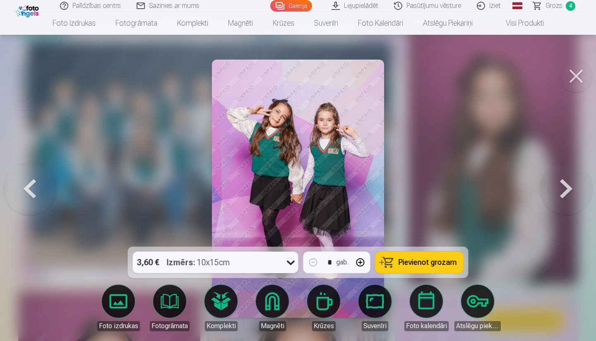
click at [504, 190] on button at bounding box center [566, 188] width 53 height 99
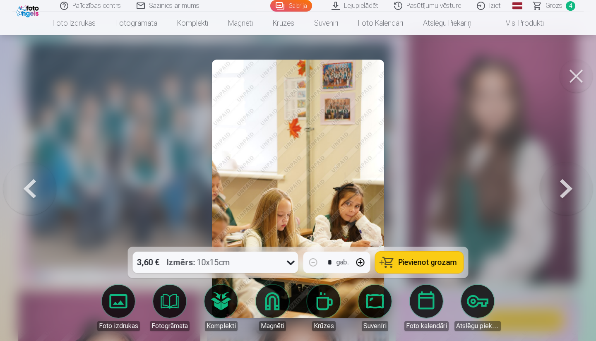
click at [504, 191] on button at bounding box center [566, 188] width 53 height 99
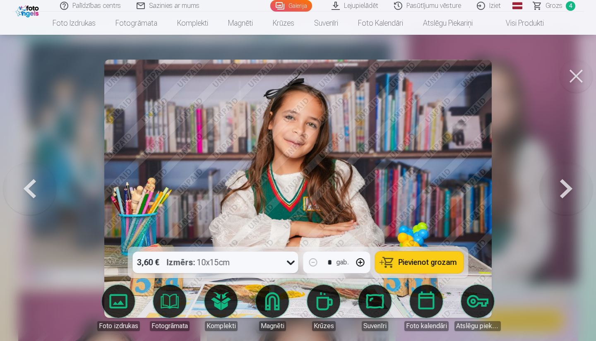
click at [29, 190] on button at bounding box center [29, 188] width 53 height 99
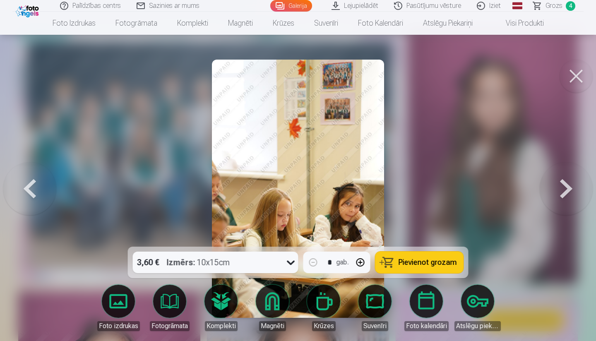
click at [504, 187] on button at bounding box center [566, 188] width 53 height 99
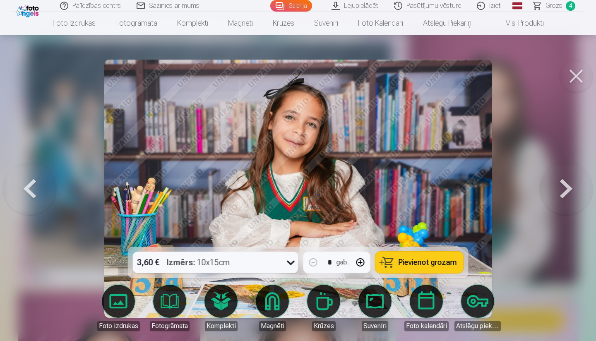
click at [504, 187] on button at bounding box center [566, 188] width 53 height 99
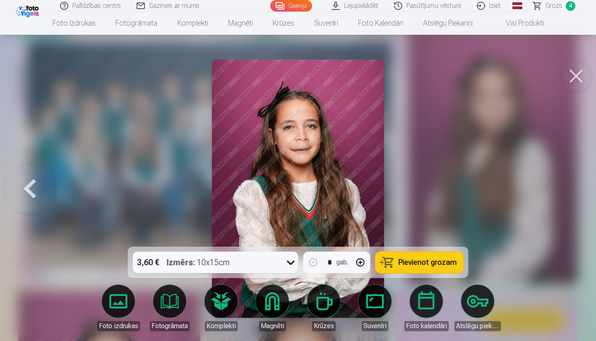
click at [504, 187] on div at bounding box center [298, 170] width 596 height 341
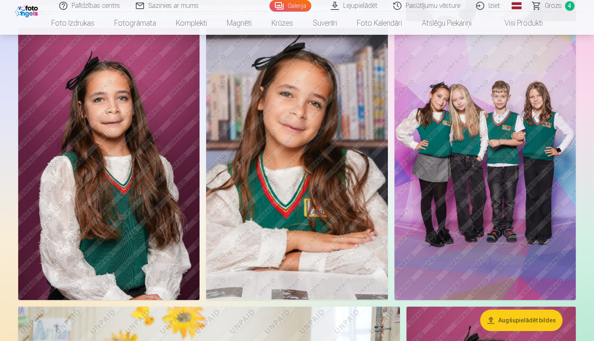
scroll to position [325, 0]
click at [504, 163] on img at bounding box center [484, 163] width 181 height 272
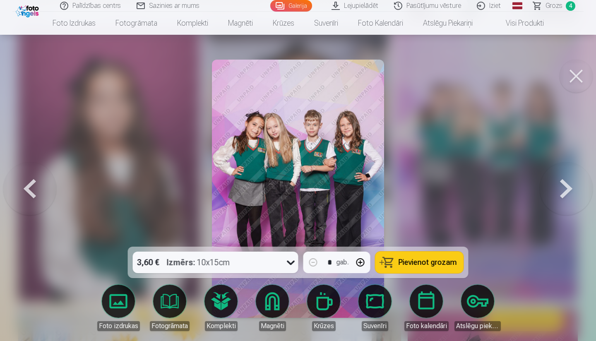
click at [428, 259] on span "Pievienot grozam" at bounding box center [428, 262] width 58 height 7
click at [504, 77] on button at bounding box center [576, 76] width 33 height 33
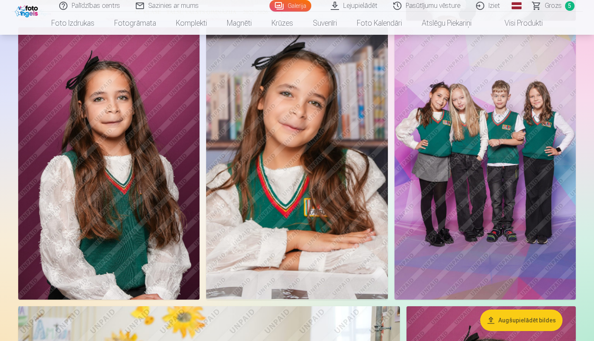
click at [504, 8] on span "Grozs" at bounding box center [553, 6] width 17 height 10
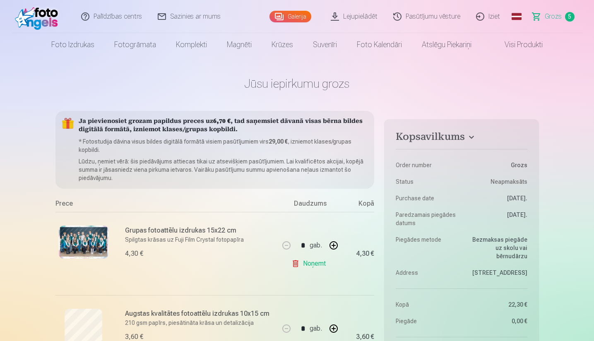
click at [289, 14] on link "Galerija" at bounding box center [290, 17] width 42 height 12
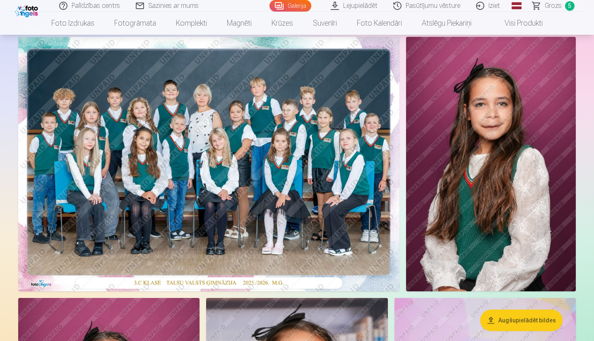
scroll to position [57, 0]
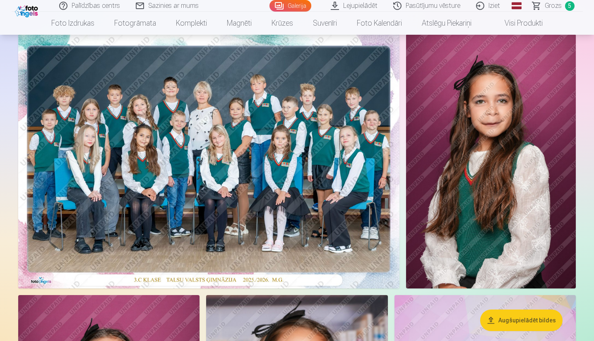
click at [473, 194] on img at bounding box center [491, 161] width 170 height 255
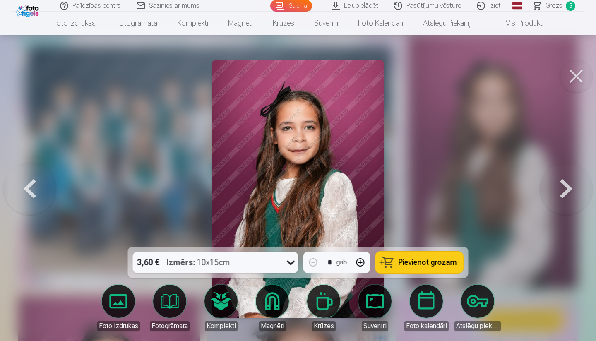
click at [359, 260] on button "button" at bounding box center [361, 262] width 20 height 20
click at [313, 261] on button "button" at bounding box center [313, 262] width 20 height 20
click at [438, 264] on span "Pievienot grozam" at bounding box center [428, 262] width 58 height 7
type input "*"
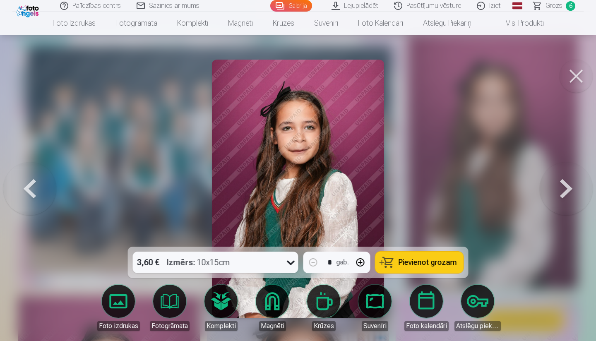
click at [504, 79] on button at bounding box center [576, 76] width 33 height 33
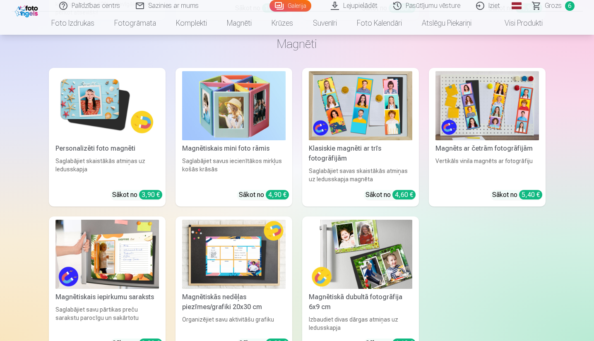
scroll to position [3744, 0]
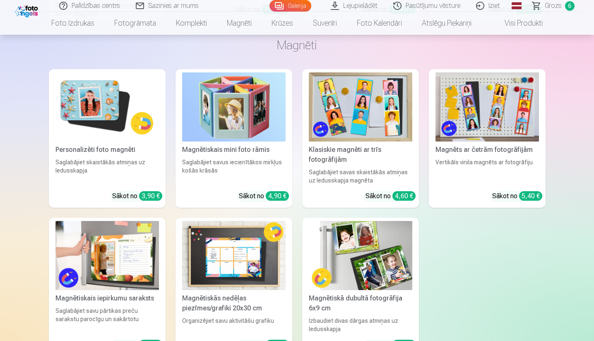
click at [98, 99] on img at bounding box center [106, 106] width 103 height 69
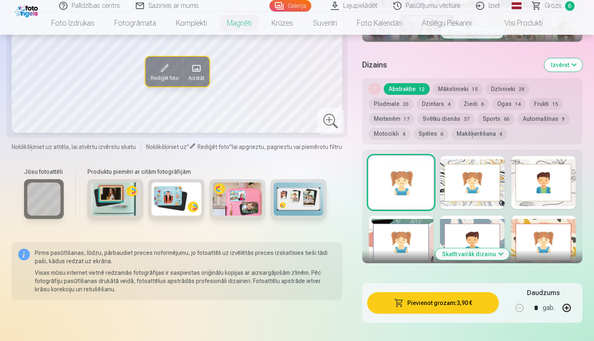
scroll to position [380, 0]
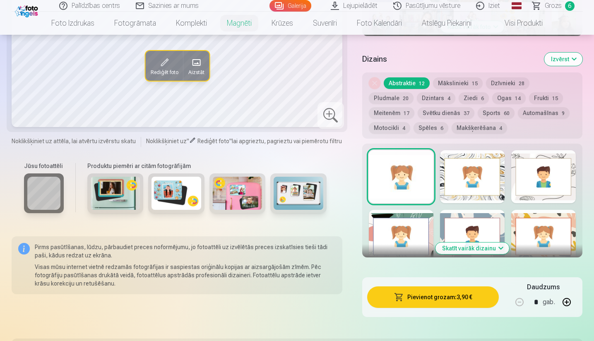
click at [461, 185] on div at bounding box center [472, 176] width 65 height 53
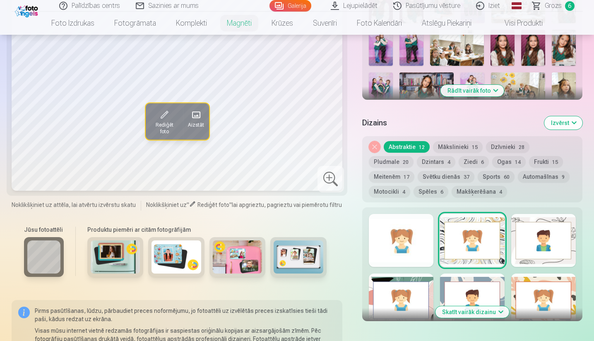
scroll to position [321, 0]
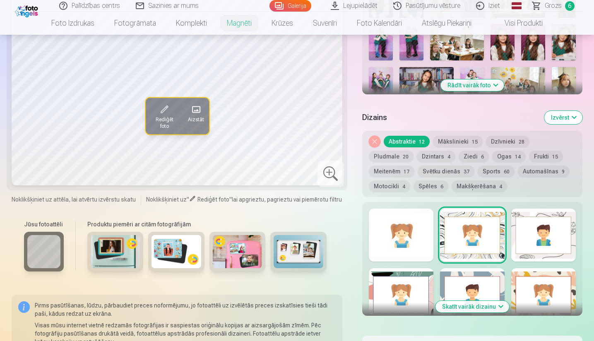
click at [504, 230] on div at bounding box center [543, 235] width 65 height 53
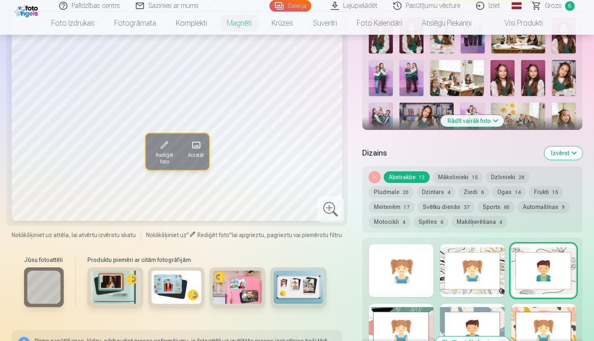
scroll to position [291, 0]
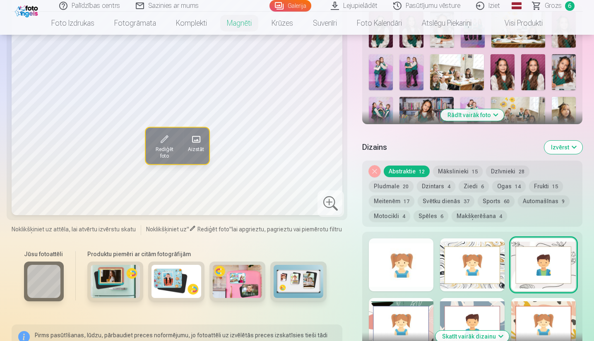
click at [402, 303] on div at bounding box center [401, 324] width 65 height 53
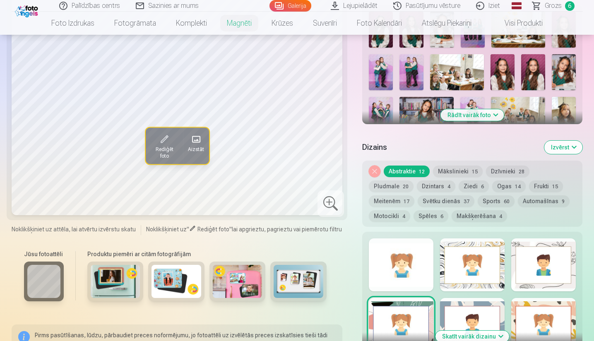
click at [465, 297] on div "Skatīt vairāk dizainu" at bounding box center [472, 289] width 221 height 114
click at [465, 303] on div at bounding box center [472, 324] width 65 height 53
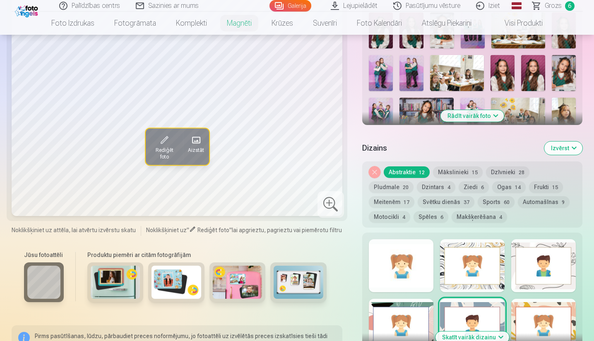
scroll to position [297, 0]
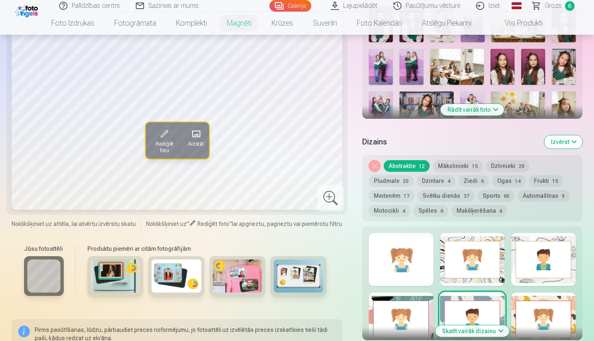
click at [493, 272] on div at bounding box center [472, 259] width 65 height 53
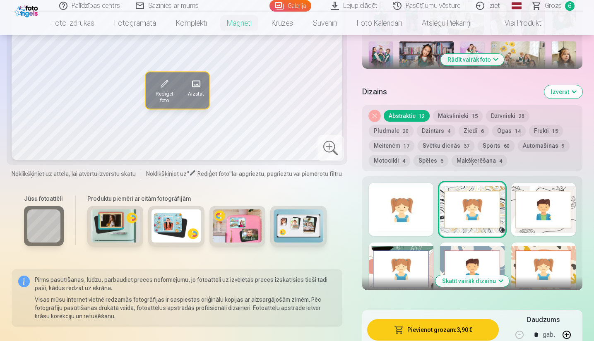
scroll to position [356, 0]
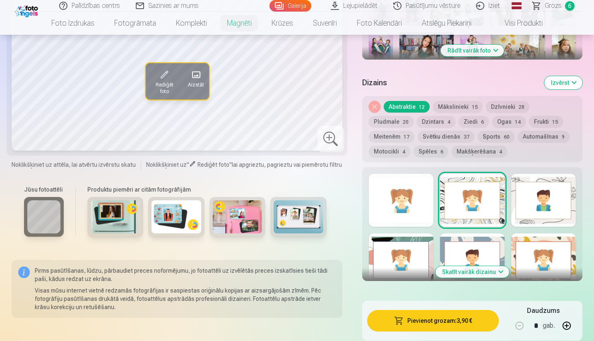
click at [504, 252] on div at bounding box center [543, 259] width 65 height 53
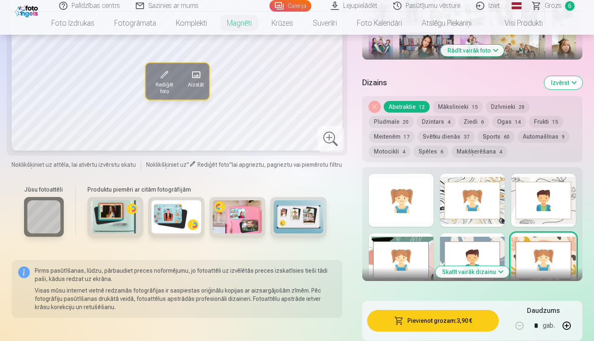
click at [500, 272] on button "Skatīt vairāk dizainu" at bounding box center [472, 272] width 74 height 12
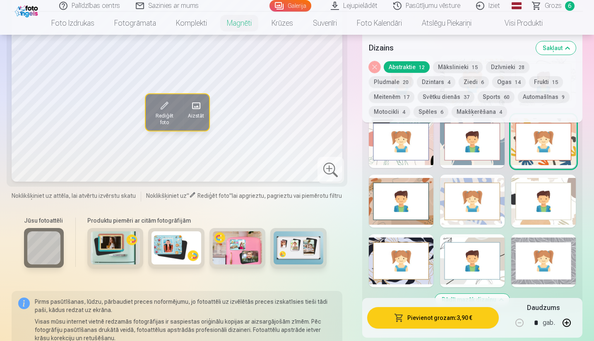
scroll to position [470, 0]
click at [411, 255] on div at bounding box center [401, 260] width 65 height 53
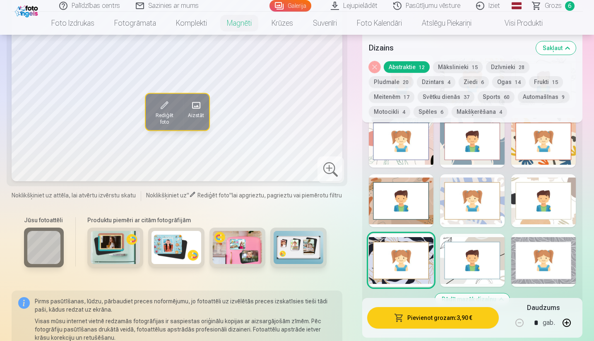
click at [457, 263] on div at bounding box center [472, 260] width 65 height 53
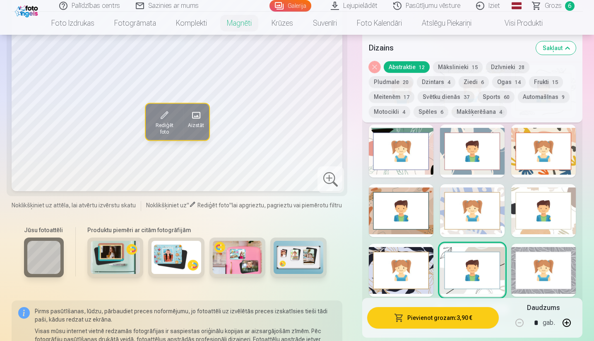
scroll to position [439, 0]
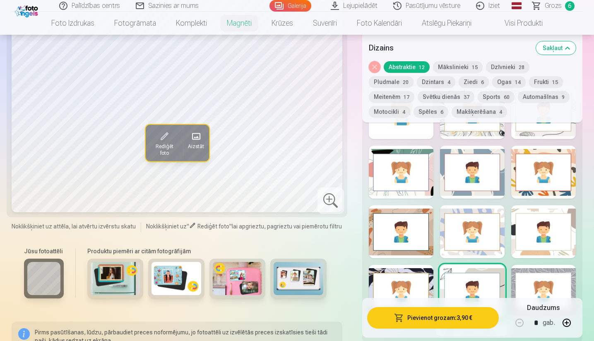
click at [504, 218] on div at bounding box center [543, 231] width 65 height 53
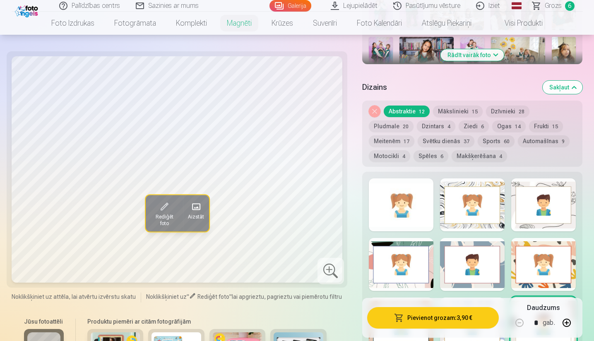
scroll to position [351, 0]
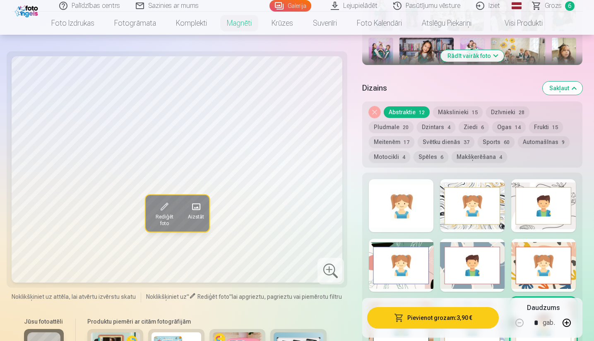
click at [504, 272] on div at bounding box center [543, 265] width 65 height 53
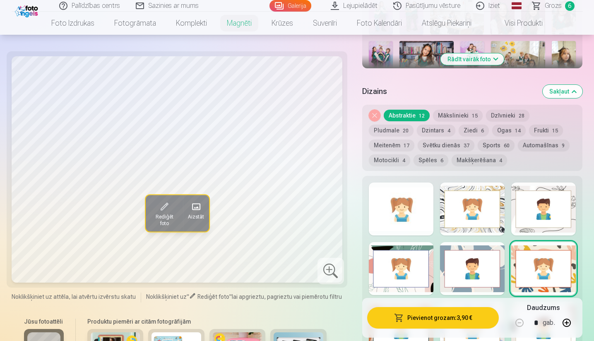
scroll to position [344, 0]
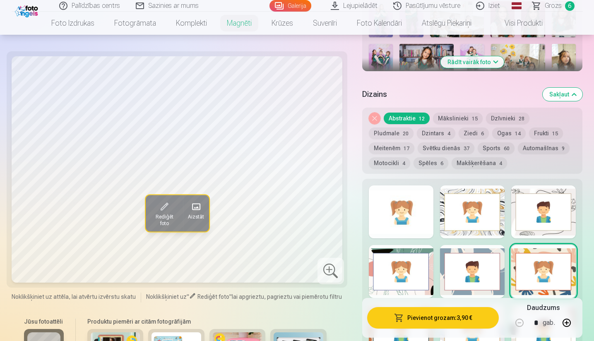
click at [504, 221] on div at bounding box center [543, 211] width 65 height 53
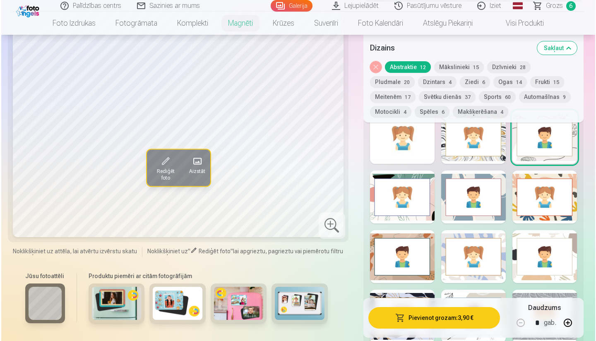
scroll to position [418, 0]
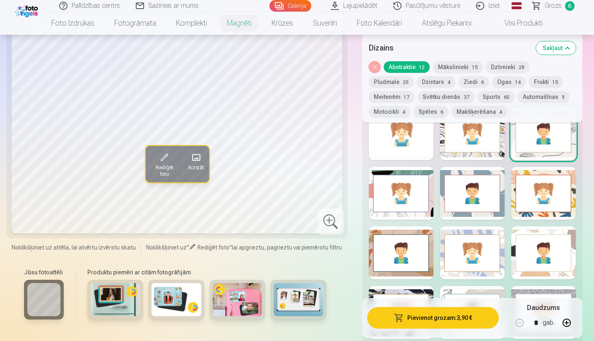
click at [504, 303] on button "button" at bounding box center [567, 323] width 20 height 20
type input "*"
click at [464, 303] on button "Pievienot grozam : 7,80 €" at bounding box center [433, 318] width 132 height 22
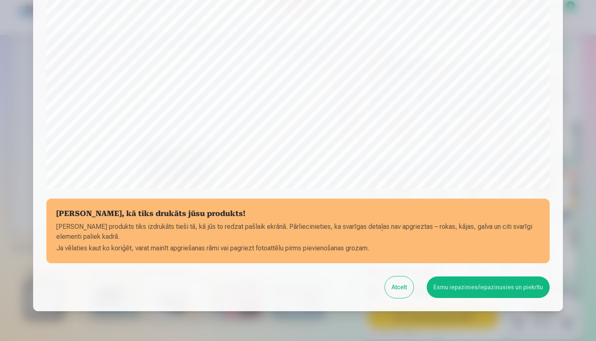
scroll to position [228, 0]
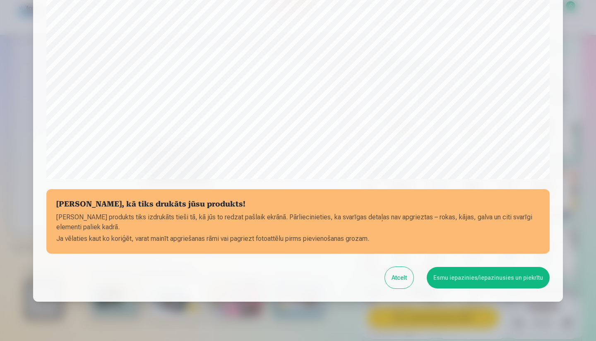
click at [478, 276] on button "Esmu iepazinies/iepazinusies un piekrītu" at bounding box center [488, 278] width 123 height 22
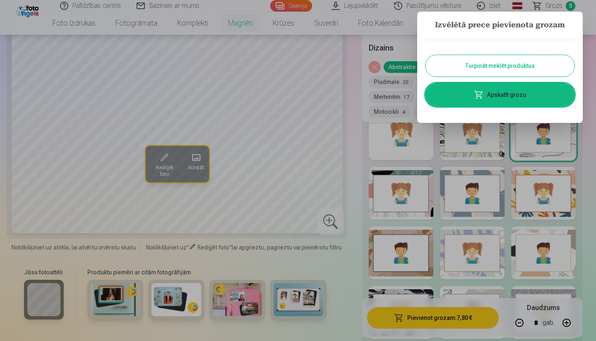
click at [504, 96] on link "Apskatīt grozu" at bounding box center [499, 94] width 149 height 23
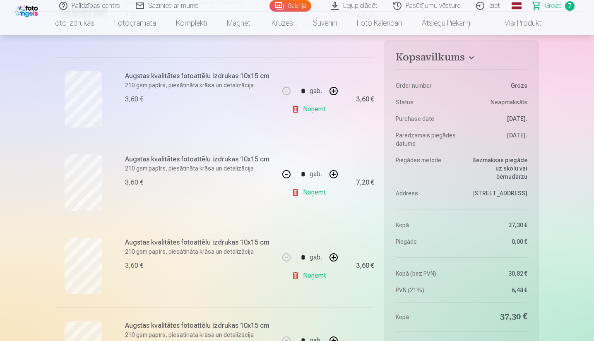
scroll to position [223, 0]
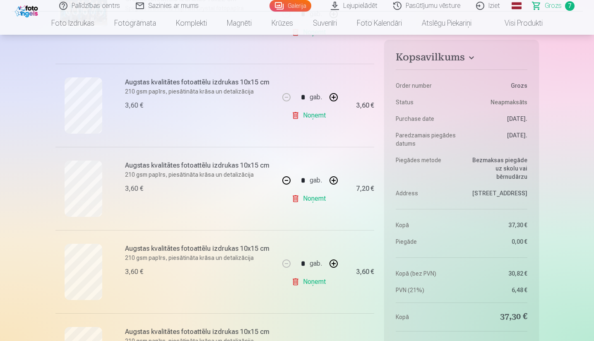
click at [285, 183] on button "button" at bounding box center [286, 181] width 20 height 20
type input "*"
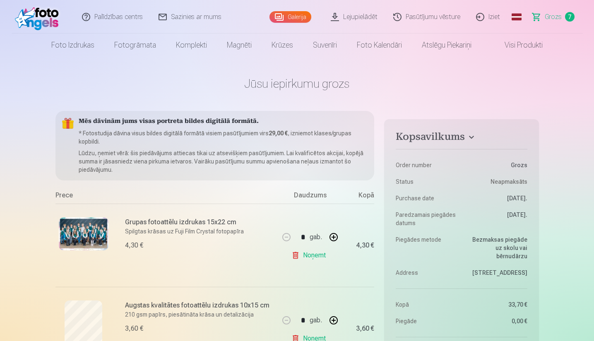
scroll to position [0, 0]
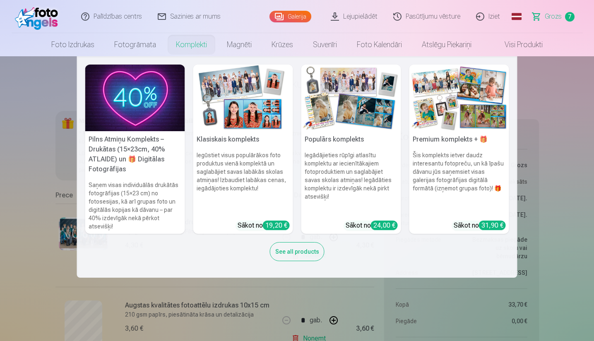
click at [336, 122] on img at bounding box center [351, 98] width 100 height 67
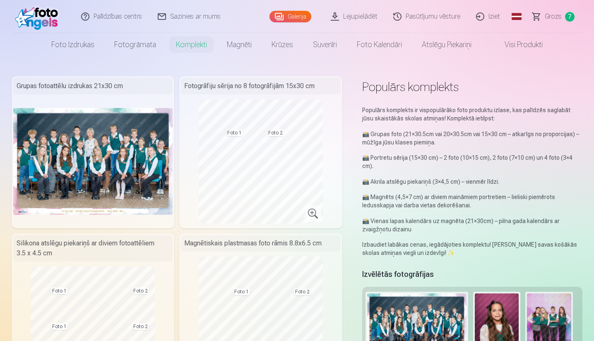
click at [504, 46] on link "Visi produkti" at bounding box center [516, 44] width 71 height 23
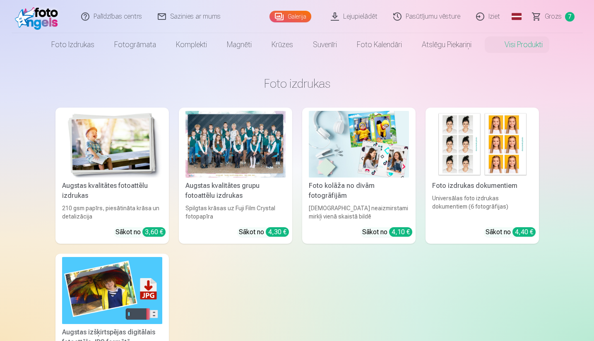
click at [504, 19] on span "Grozs" at bounding box center [553, 17] width 17 height 10
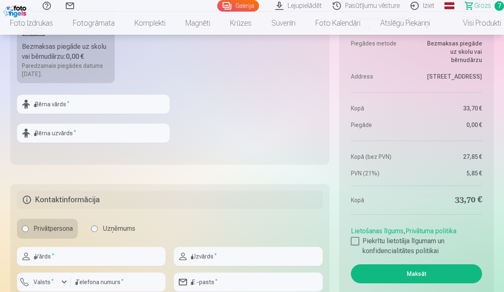
scroll to position [829, 0]
click at [389, 230] on link "Lietošanas līgums" at bounding box center [377, 230] width 53 height 8
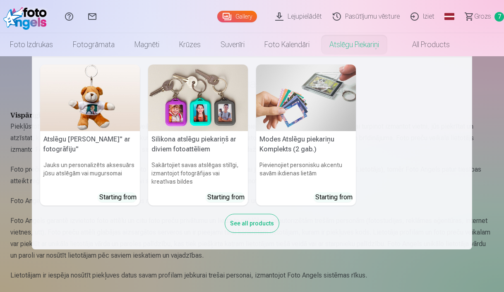
click at [207, 100] on img at bounding box center [198, 98] width 100 height 67
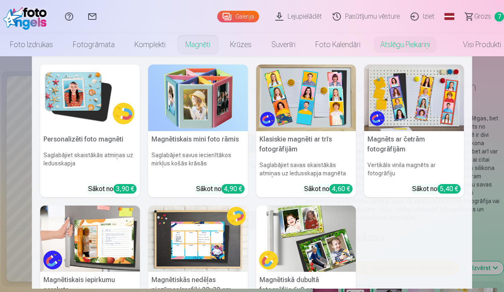
click at [324, 83] on img at bounding box center [306, 98] width 100 height 67
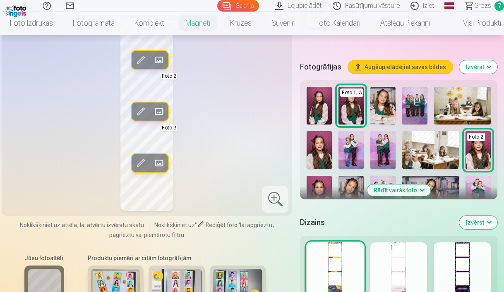
scroll to position [226, 0]
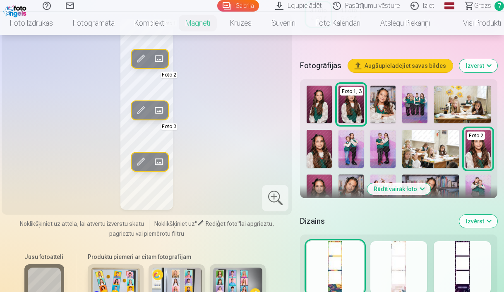
click at [414, 190] on button "Rādīt vairāk foto" at bounding box center [398, 189] width 63 height 12
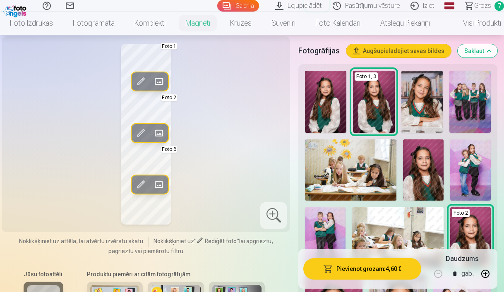
scroll to position [231, 0]
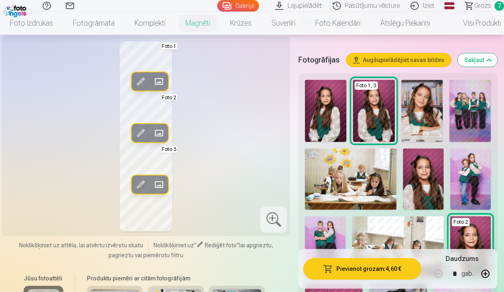
click at [422, 109] on img at bounding box center [421, 111] width 41 height 62
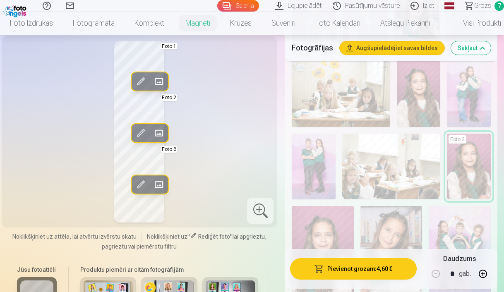
scroll to position [184, 0]
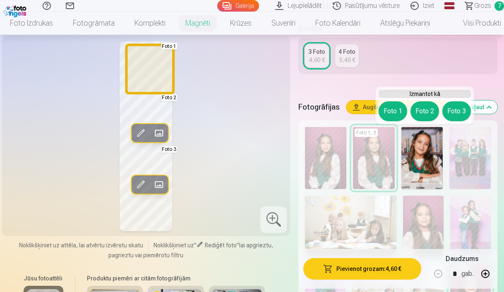
click at [395, 109] on button "Foto 1" at bounding box center [393, 111] width 29 height 20
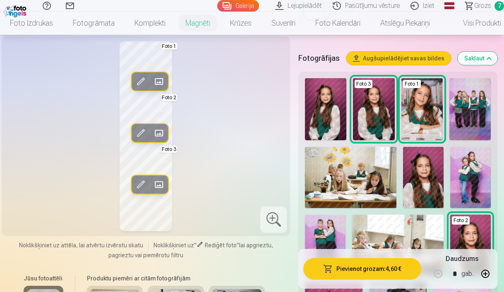
scroll to position [234, 0]
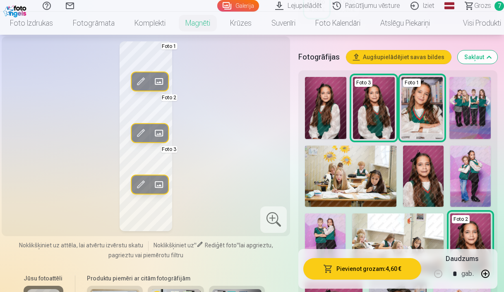
click at [444, 179] on img at bounding box center [423, 176] width 41 height 61
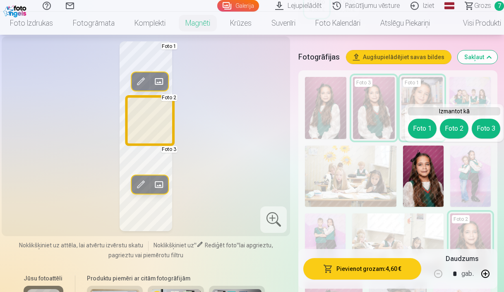
click at [456, 134] on button "Foto 2" at bounding box center [454, 129] width 29 height 20
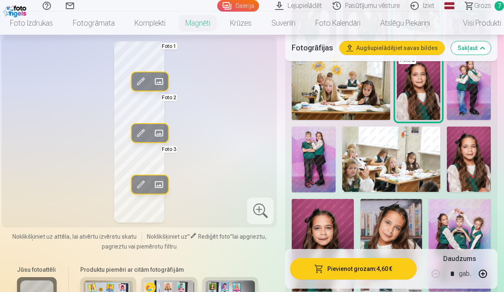
scroll to position [332, 0]
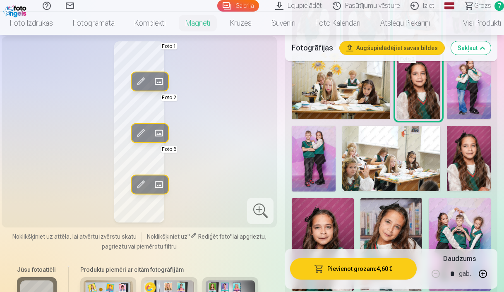
click at [397, 165] on img at bounding box center [391, 158] width 99 height 65
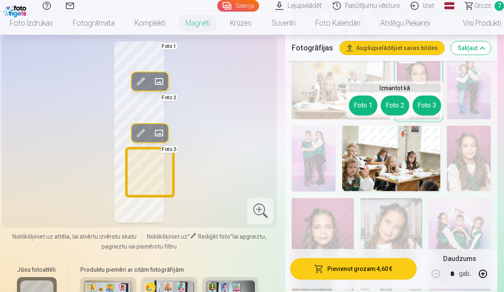
click at [428, 104] on button "Foto 3" at bounding box center [427, 106] width 29 height 20
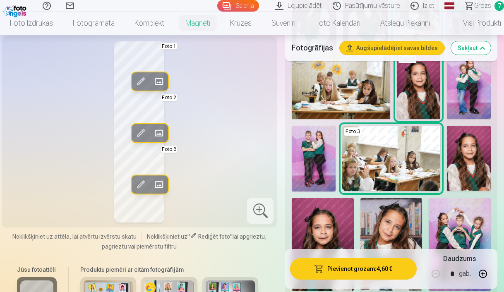
click at [142, 183] on span at bounding box center [140, 184] width 13 height 13
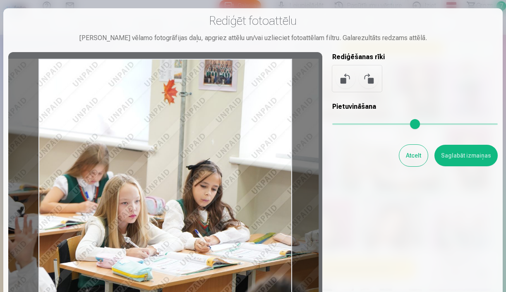
drag, startPoint x: 162, startPoint y: 184, endPoint x: 119, endPoint y: 169, distance: 45.4
click at [118, 169] on div at bounding box center [165, 188] width 314 height 272
click at [460, 152] on button "Saglabāt izmaiņas" at bounding box center [466, 156] width 63 height 22
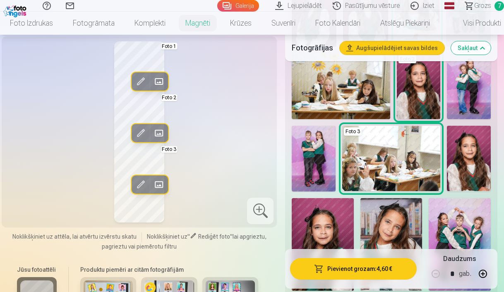
click at [142, 130] on span at bounding box center [140, 133] width 13 height 13
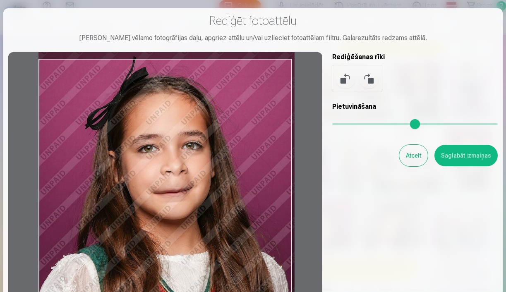
drag, startPoint x: 199, startPoint y: 184, endPoint x: 203, endPoint y: 157, distance: 27.2
click at [203, 158] on div at bounding box center [165, 188] width 314 height 272
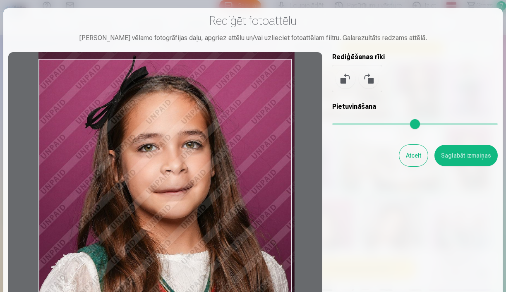
click at [447, 153] on button "Saglabāt izmaiņas" at bounding box center [466, 156] width 63 height 22
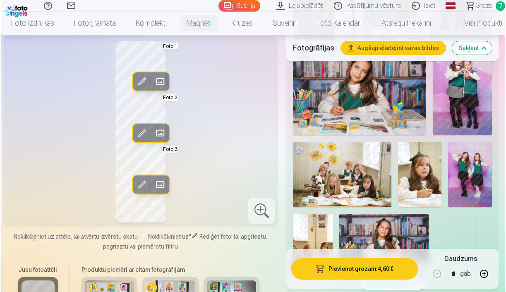
scroll to position [584, 0]
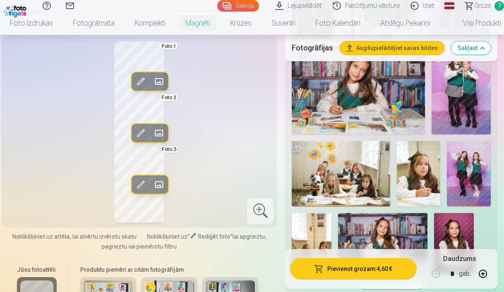
click at [269, 212] on div at bounding box center [260, 211] width 26 height 26
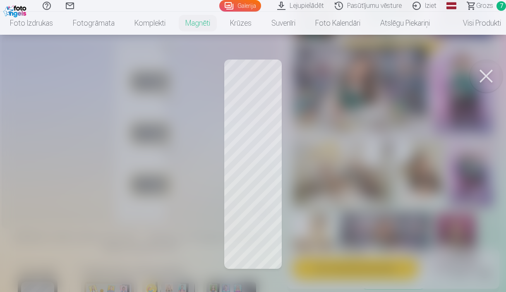
click at [488, 73] on button at bounding box center [486, 76] width 33 height 33
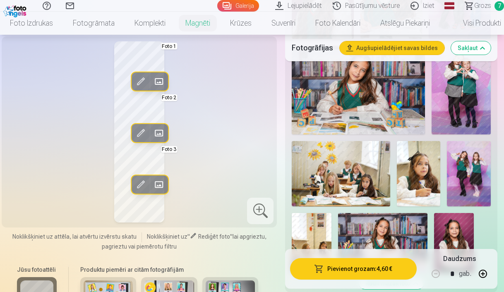
click at [339, 266] on button "Pievienot grozam : 4,60 €" at bounding box center [353, 269] width 127 height 22
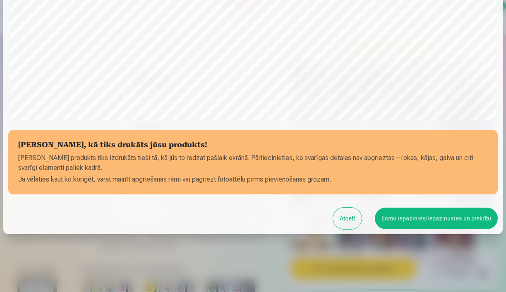
scroll to position [259, 0]
click at [421, 220] on button "Esmu iepazinies/iepazinusies un piekrītu" at bounding box center [436, 219] width 123 height 22
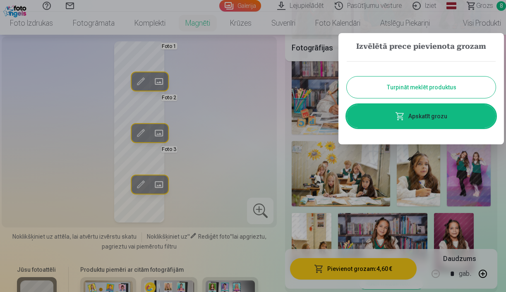
scroll to position [257, 0]
click at [415, 112] on link "Apskatīt grozu" at bounding box center [421, 116] width 149 height 23
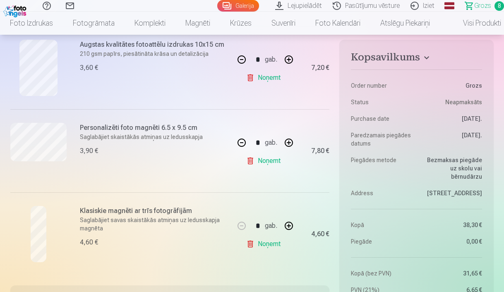
scroll to position [596, 0]
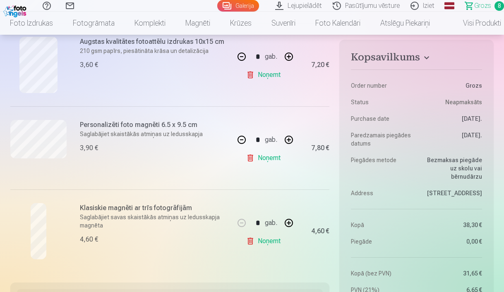
click at [253, 240] on link "Noņemt" at bounding box center [265, 241] width 38 height 17
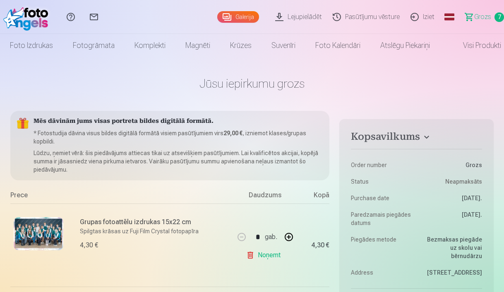
scroll to position [0, 0]
click at [301, 13] on link "Lejupielādēt" at bounding box center [300, 16] width 58 height 33
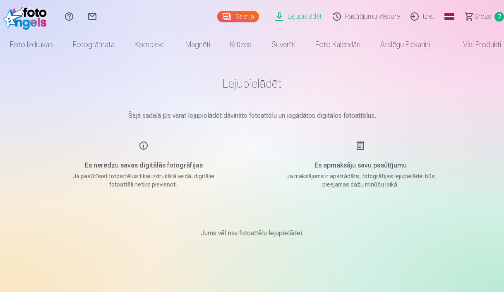
click at [470, 44] on link "Visi produkti" at bounding box center [475, 44] width 71 height 23
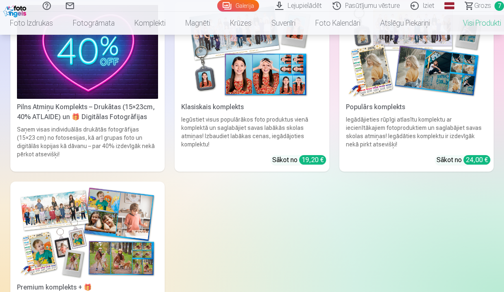
scroll to position [674, 0]
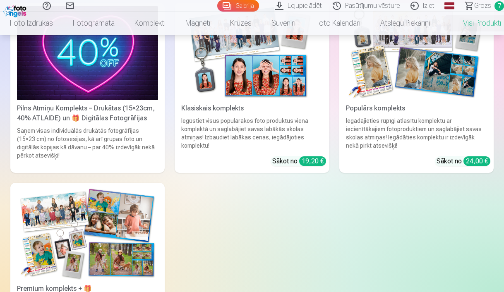
click at [96, 80] on img at bounding box center [87, 53] width 141 height 94
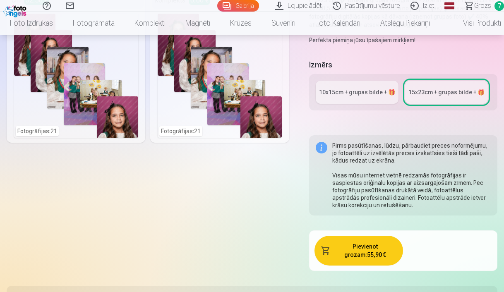
scroll to position [161, 0]
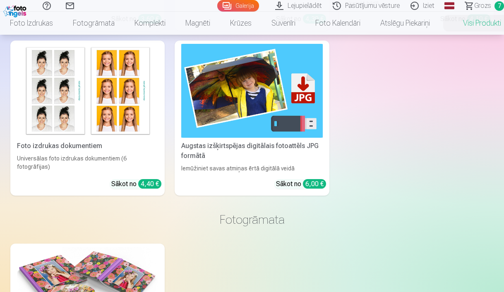
scroll to position [233, 0]
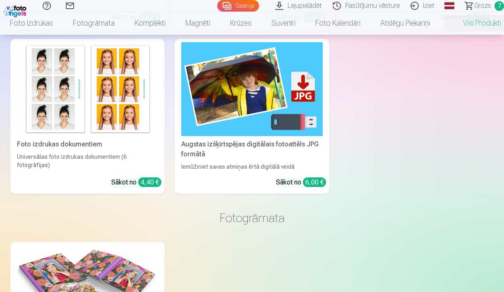
click at [193, 139] on div "Augstas izšķirtspējas digitālais fotoattēls JPG formātā" at bounding box center [252, 149] width 148 height 20
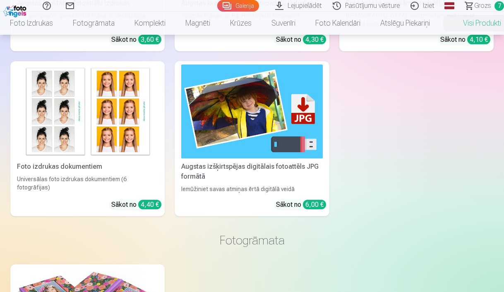
scroll to position [98, 0]
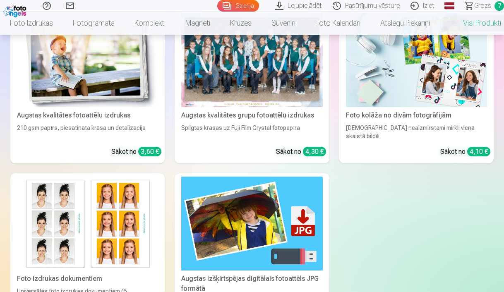
click at [482, 6] on span "Grozs" at bounding box center [482, 6] width 17 height 10
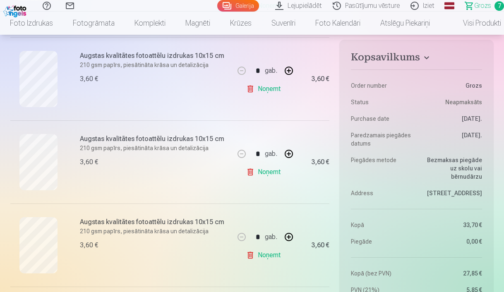
scroll to position [250, 0]
click at [288, 155] on button "button" at bounding box center [289, 154] width 20 height 20
type input "*"
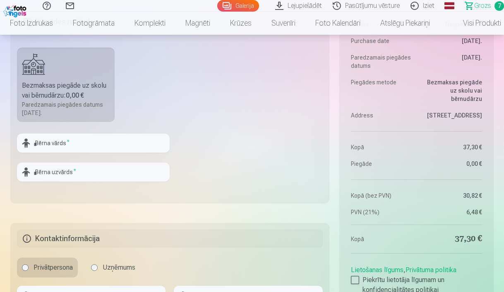
scroll to position [791, 0]
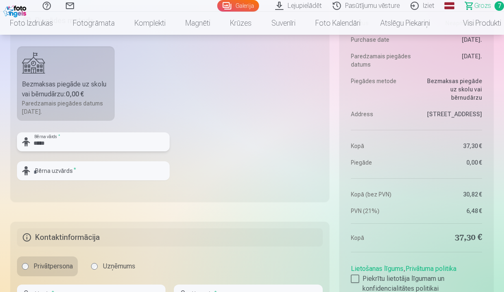
type input "*****"
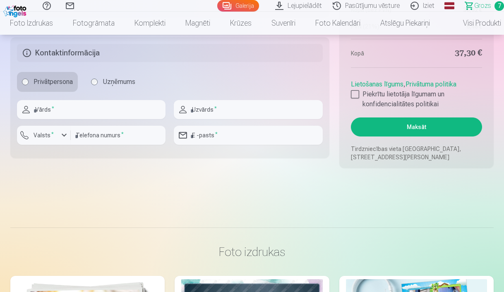
scroll to position [976, 0]
type input "*****"
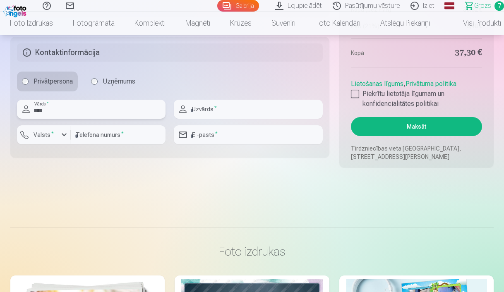
type input "****"
type input "*********"
click at [141, 135] on input "number" at bounding box center [118, 134] width 95 height 19
type input "********"
type input "**********"
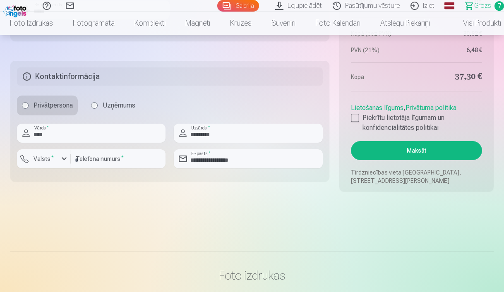
scroll to position [946, 0]
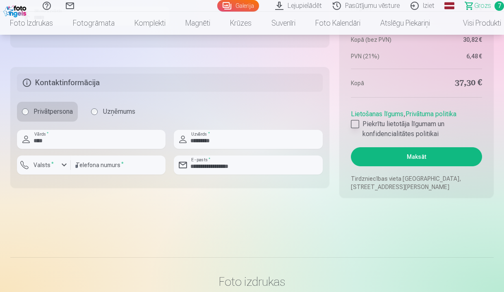
click at [353, 124] on div at bounding box center [355, 124] width 8 height 8
click at [377, 162] on button "Maksāt" at bounding box center [416, 156] width 131 height 19
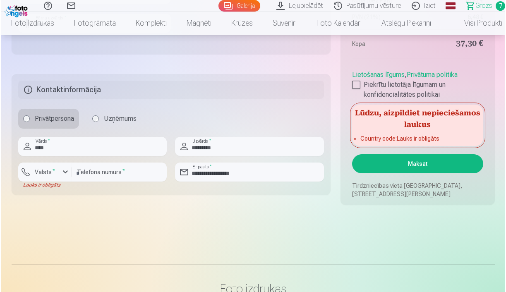
scroll to position [933, 0]
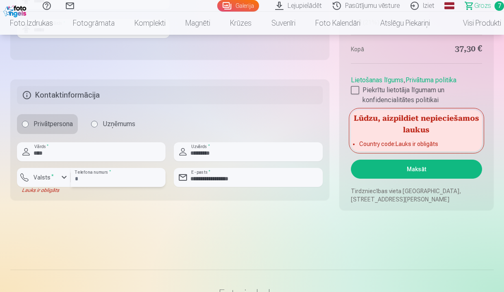
click at [105, 178] on input "********" at bounding box center [118, 177] width 95 height 19
click at [66, 175] on div "button" at bounding box center [64, 178] width 10 height 10
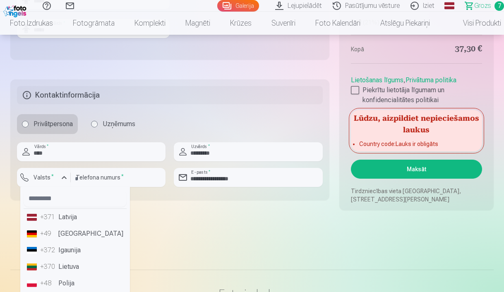
click at [67, 219] on li "+371 Latvija" at bounding box center [75, 217] width 103 height 17
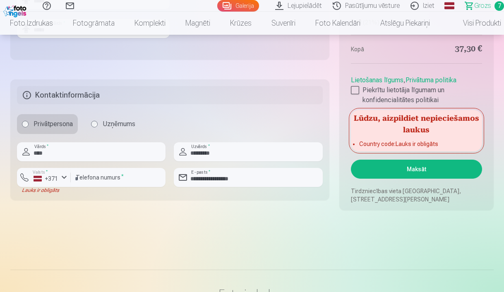
click at [413, 169] on button "Maksāt" at bounding box center [416, 169] width 131 height 19
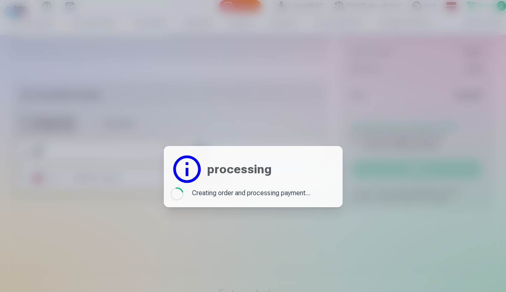
scroll to position [0, 0]
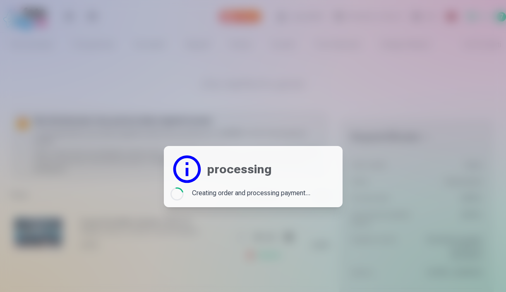
click at [100, 110] on div at bounding box center [253, 146] width 506 height 292
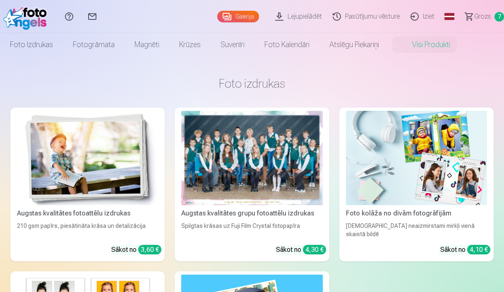
click at [482, 14] on span "Grozs" at bounding box center [482, 17] width 17 height 10
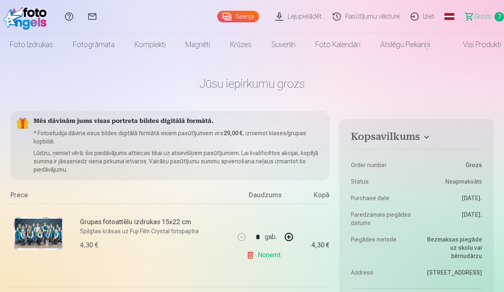
click at [372, 20] on link "Pasūtījumu vēsture" at bounding box center [368, 16] width 78 height 33
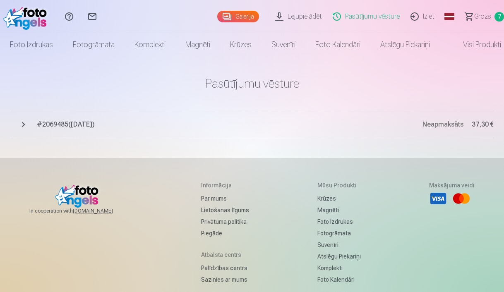
click at [220, 118] on button "# 2069485 ( [DATE] ) Neapmaksāts 37,30 €" at bounding box center [251, 124] width 483 height 27
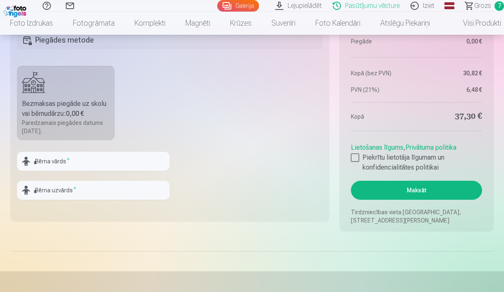
scroll to position [869, 0]
